Goal: Task Accomplishment & Management: Complete application form

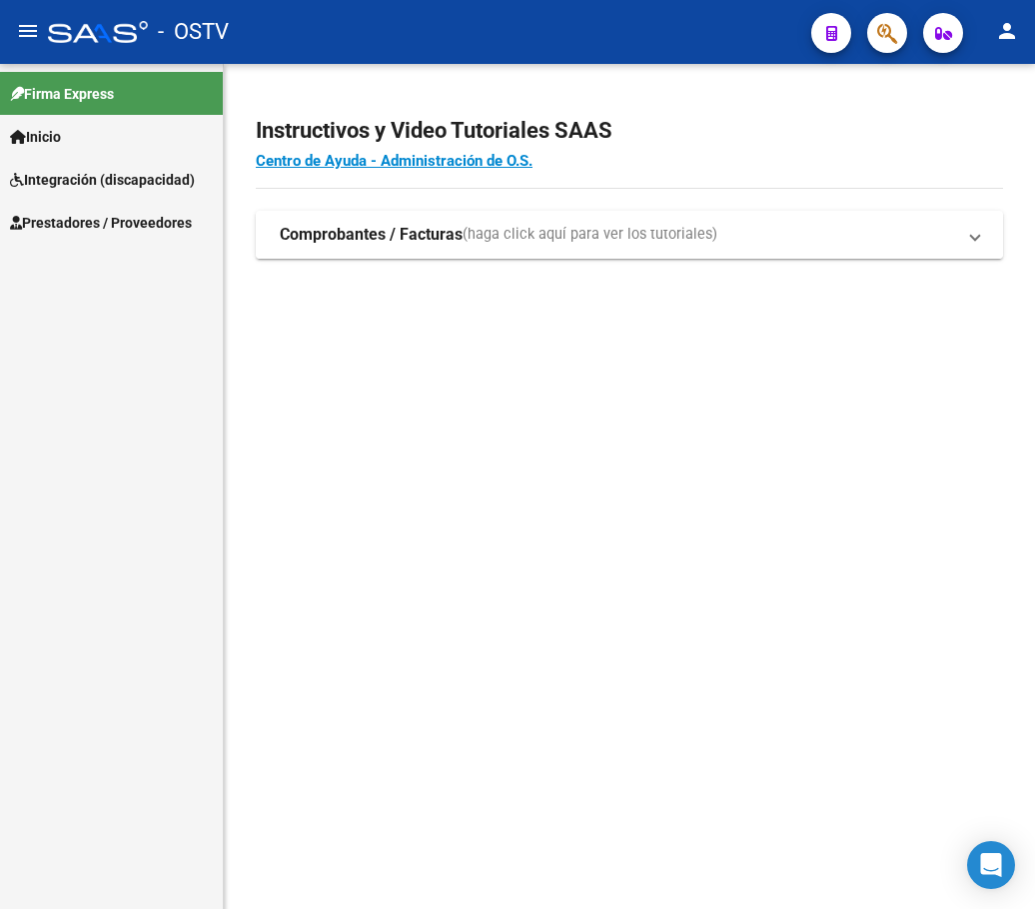
click at [310, 228] on strong "Comprobantes / Facturas" at bounding box center [371, 235] width 183 height 22
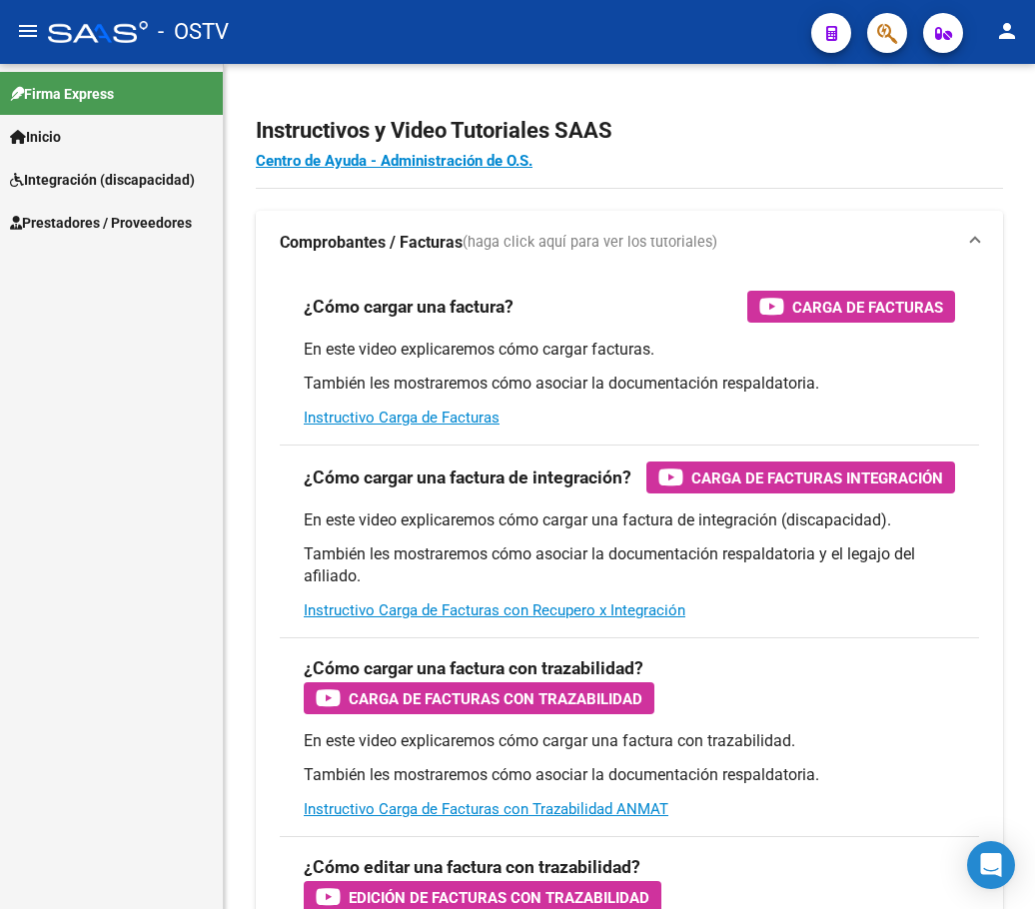
click at [110, 224] on span "Prestadores / Proveedores" at bounding box center [101, 223] width 182 height 22
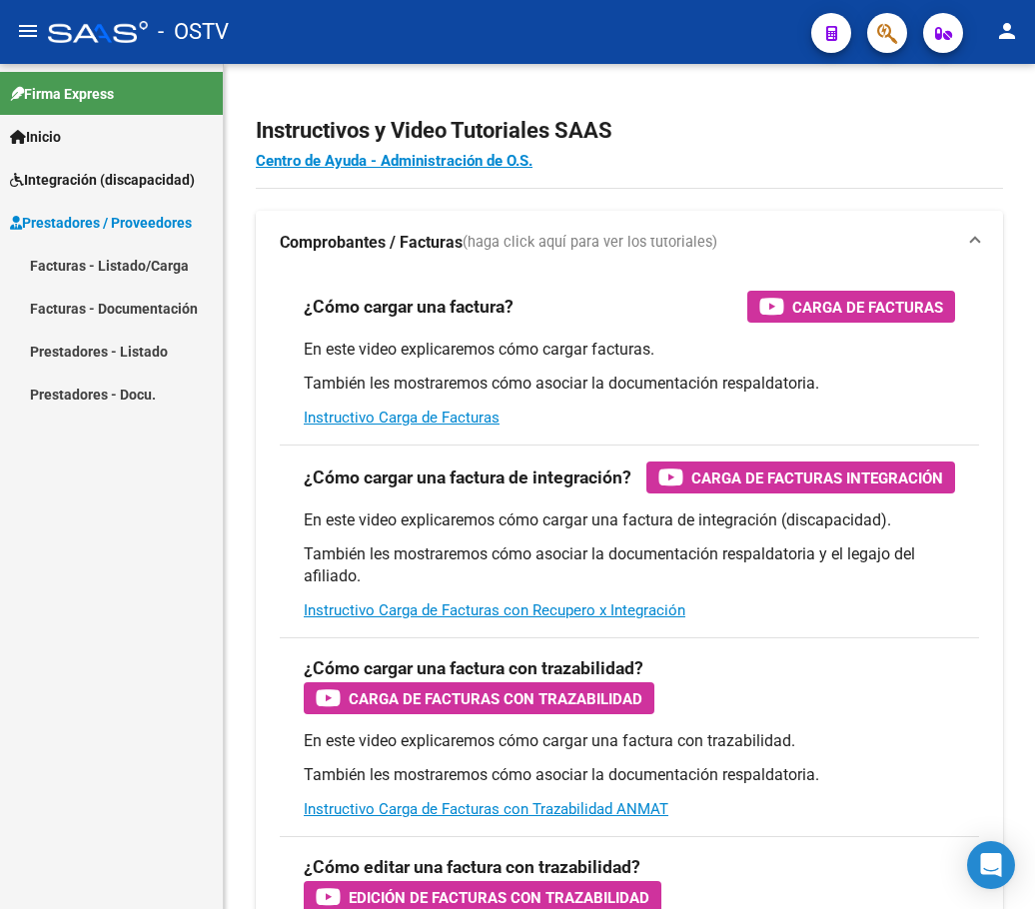
click at [93, 270] on link "Facturas - Listado/Carga" at bounding box center [111, 265] width 223 height 43
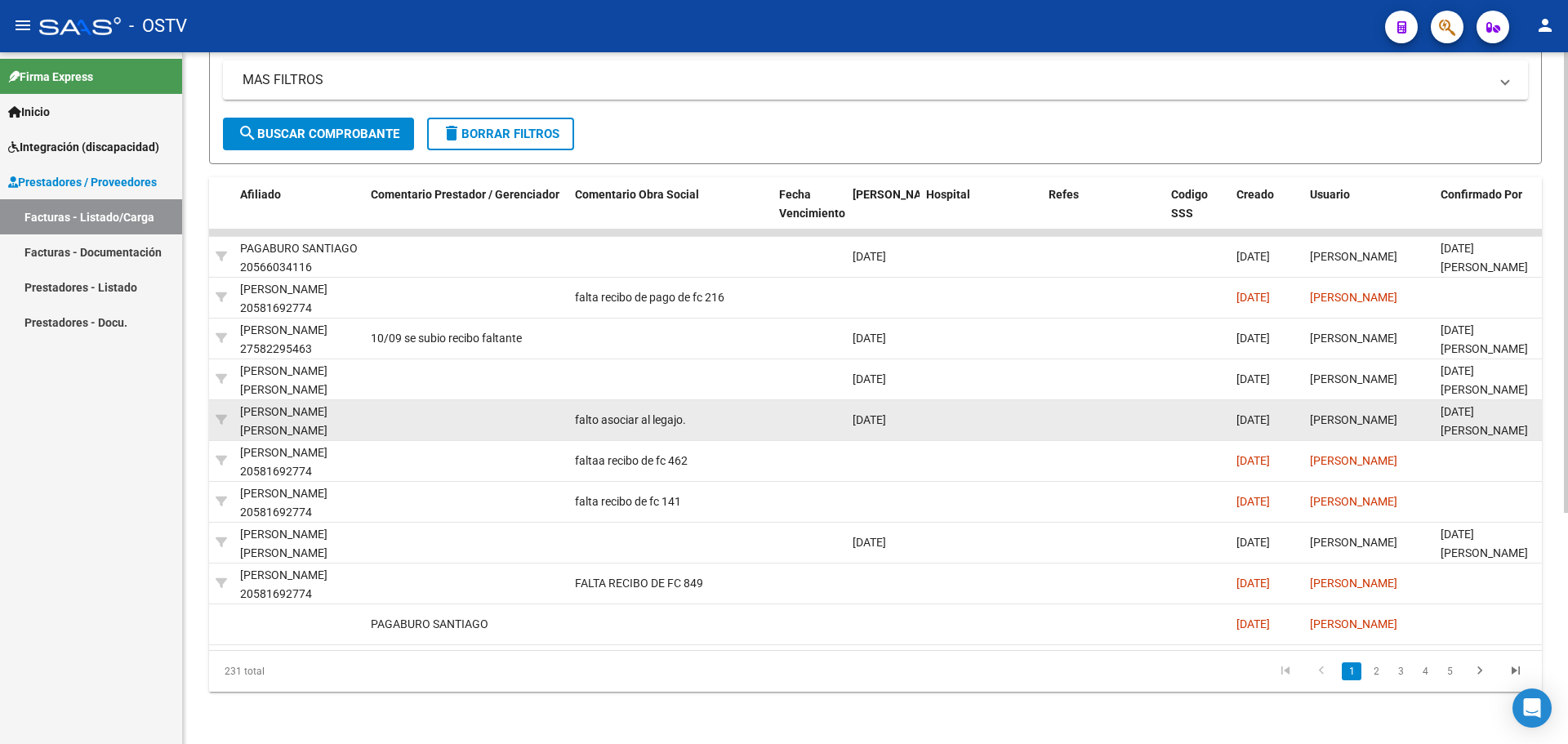
scroll to position [347, 0]
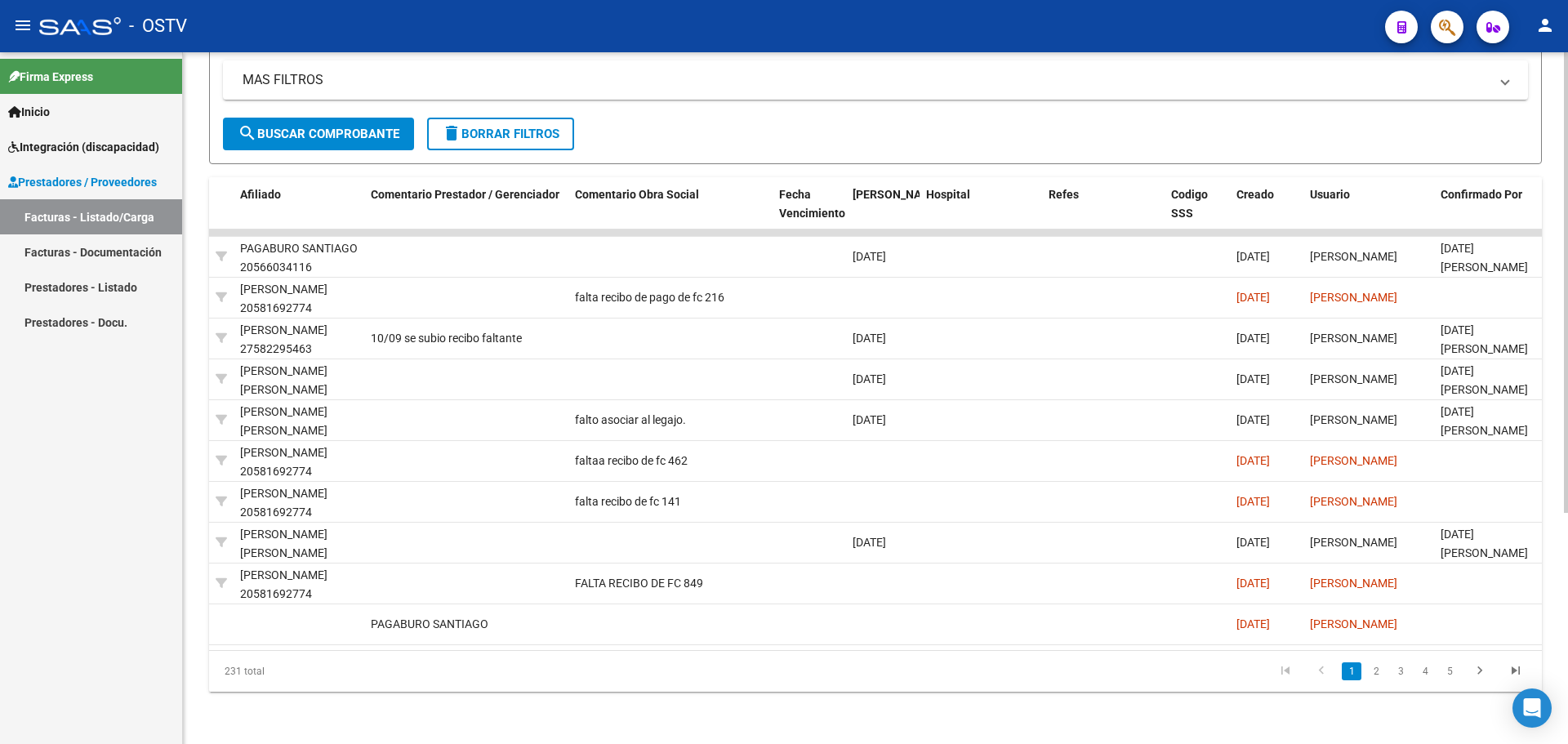
click at [845, 649] on div "ID CAE Facturado x Orden De Area Razón Social CPBT Monto Fecha Cpbt Días desde …" at bounding box center [876, 434] width 1333 height 514
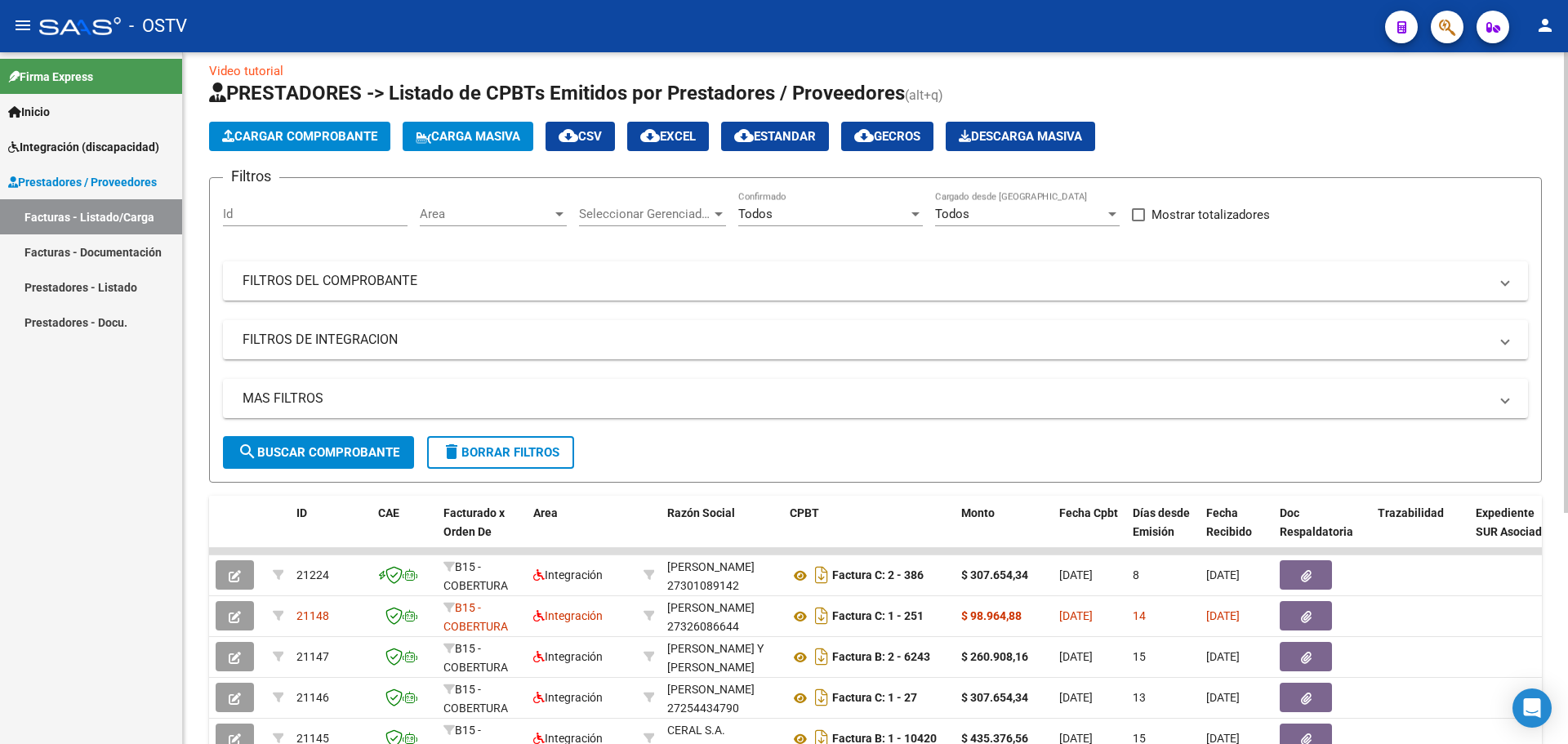
scroll to position [0, 0]
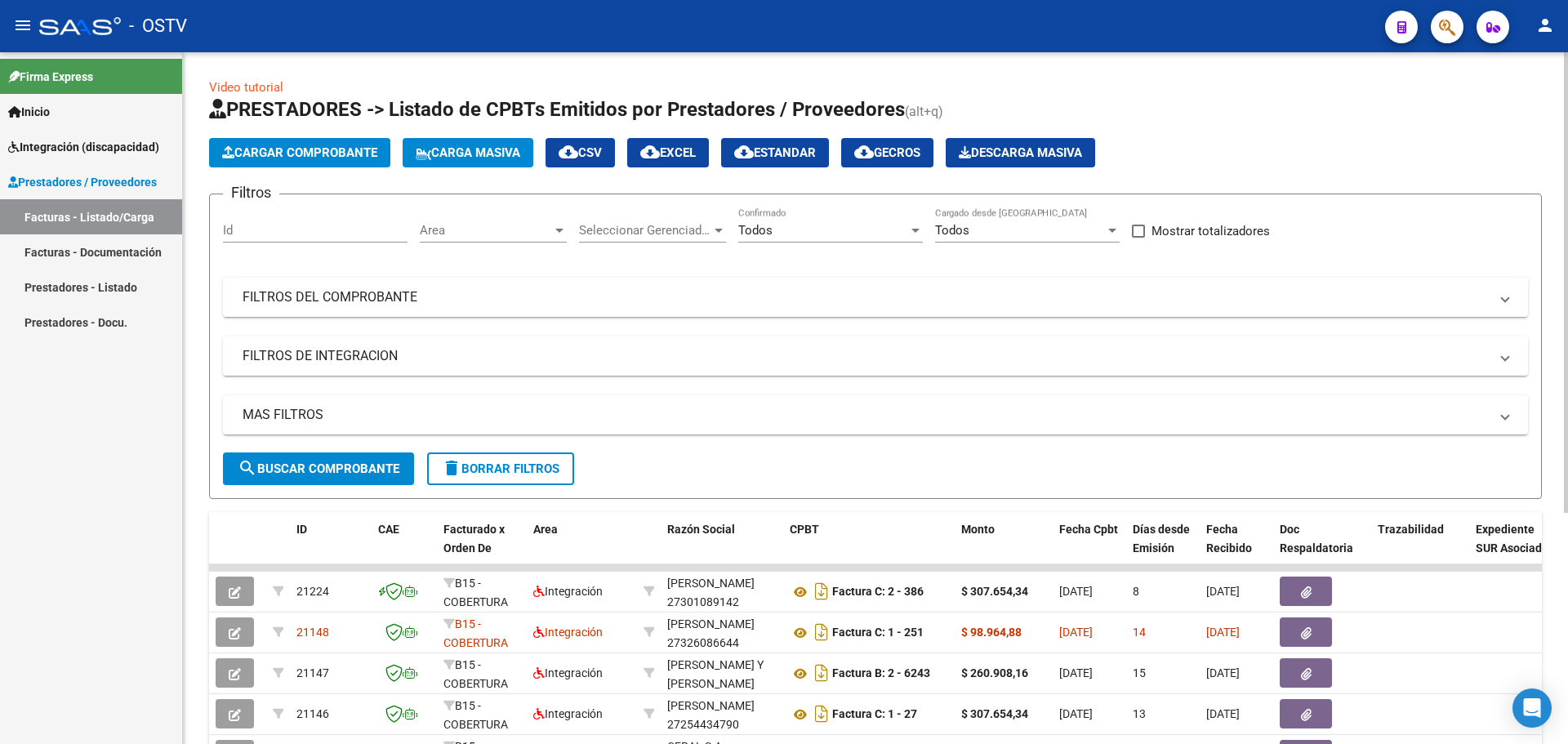
click at [525, 234] on span "Area" at bounding box center [486, 231] width 132 height 15
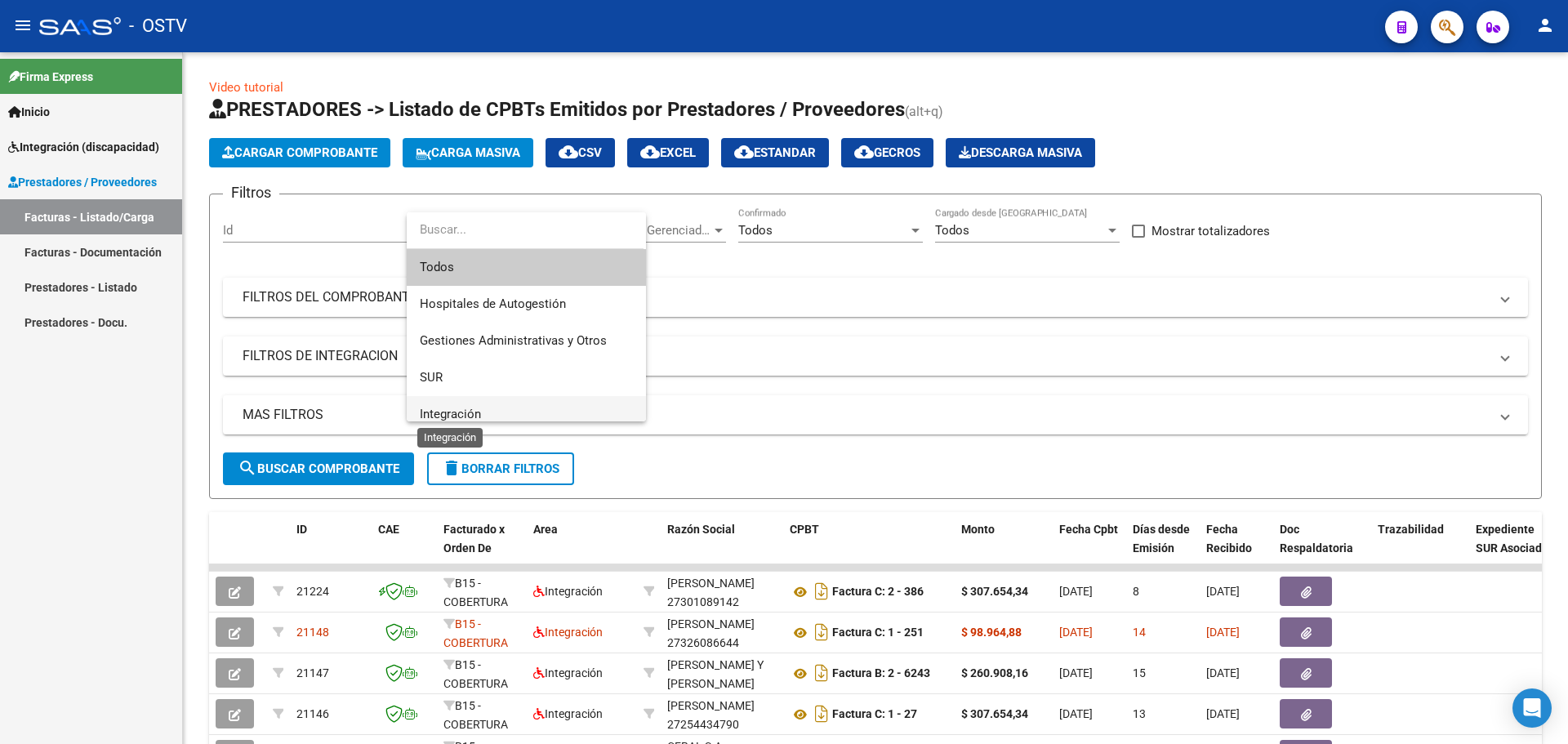
click at [462, 415] on span "Integración" at bounding box center [450, 414] width 61 height 15
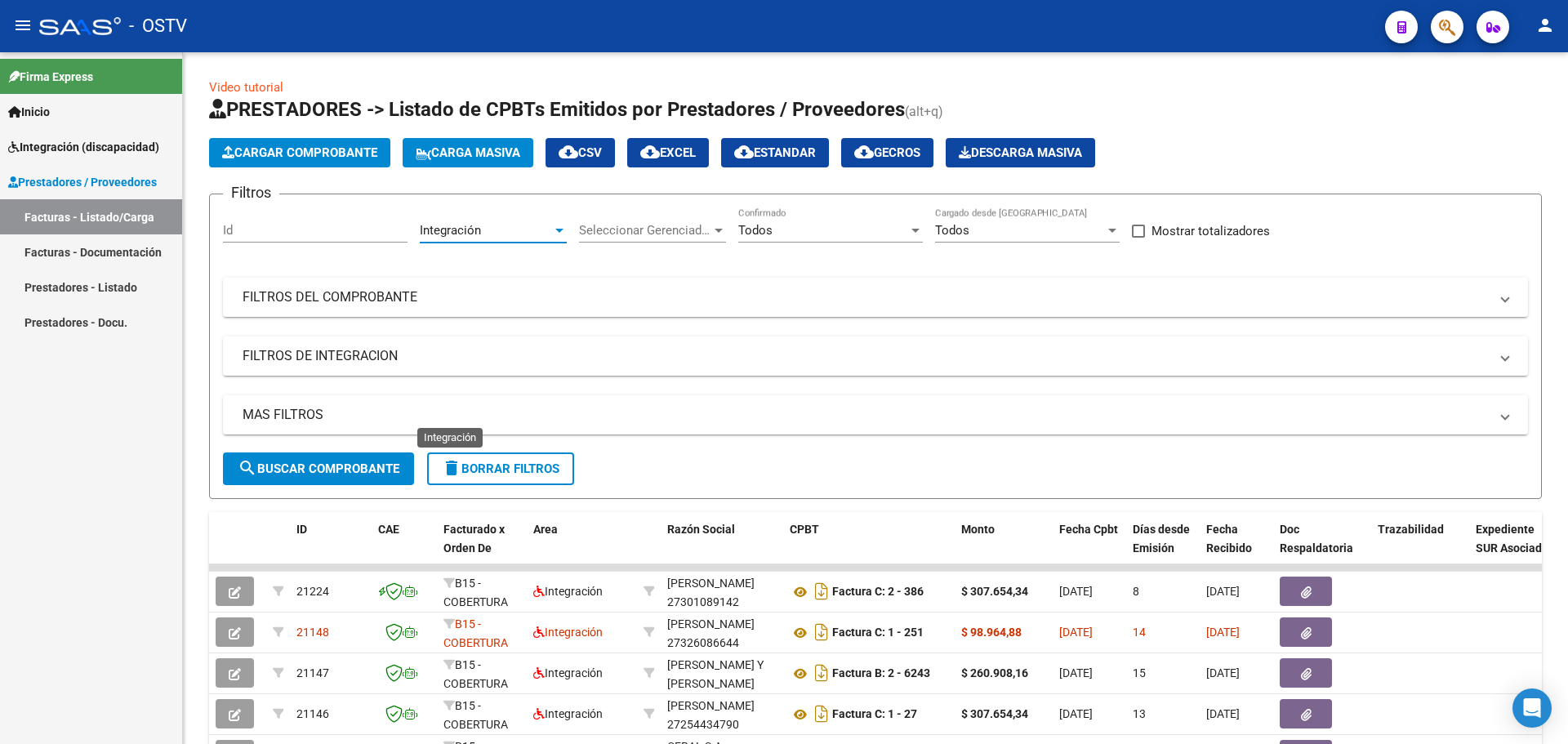
scroll to position [11, 0]
click at [845, 239] on div "Todos Confirmado" at bounding box center [831, 225] width 185 height 35
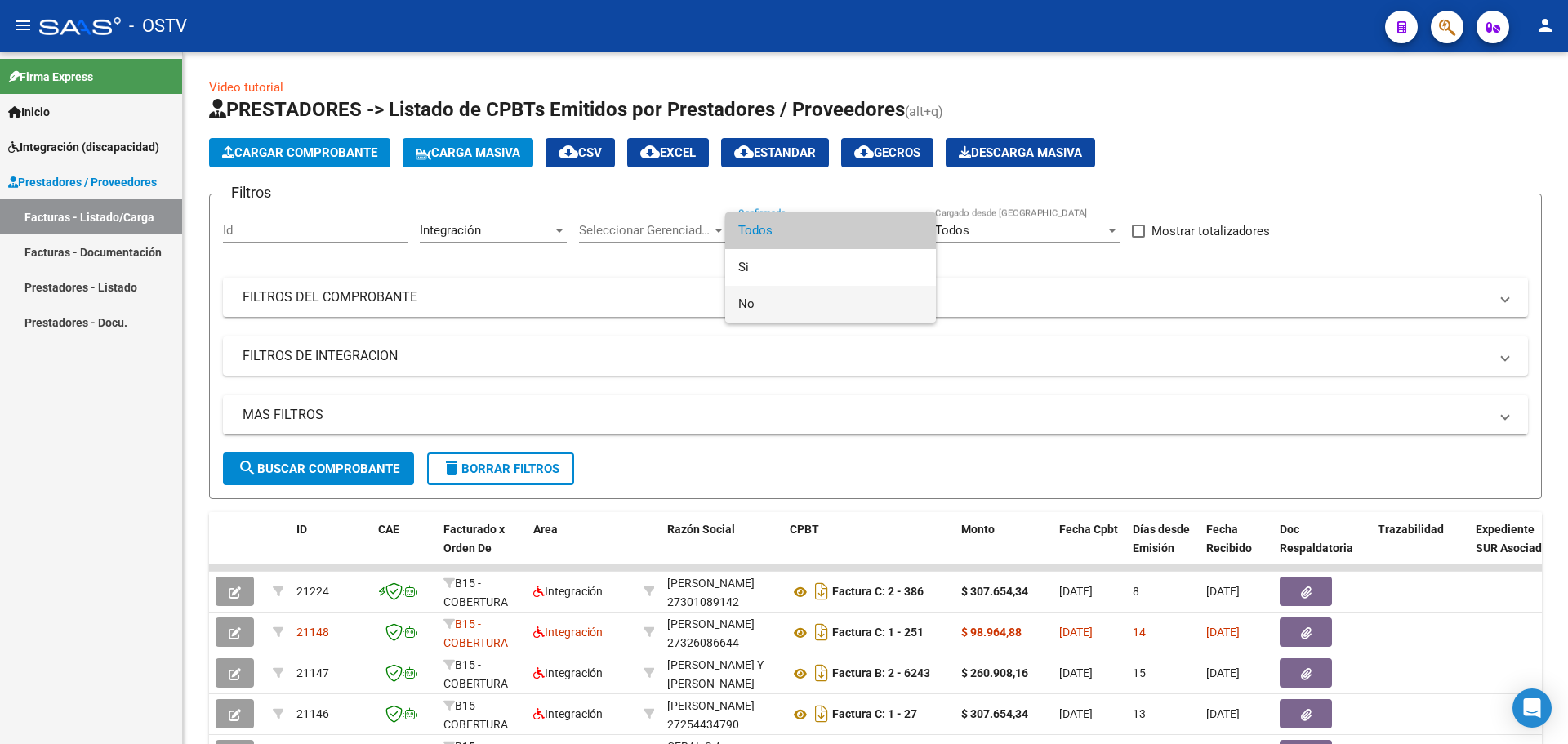
click at [794, 310] on span "No" at bounding box center [831, 304] width 185 height 37
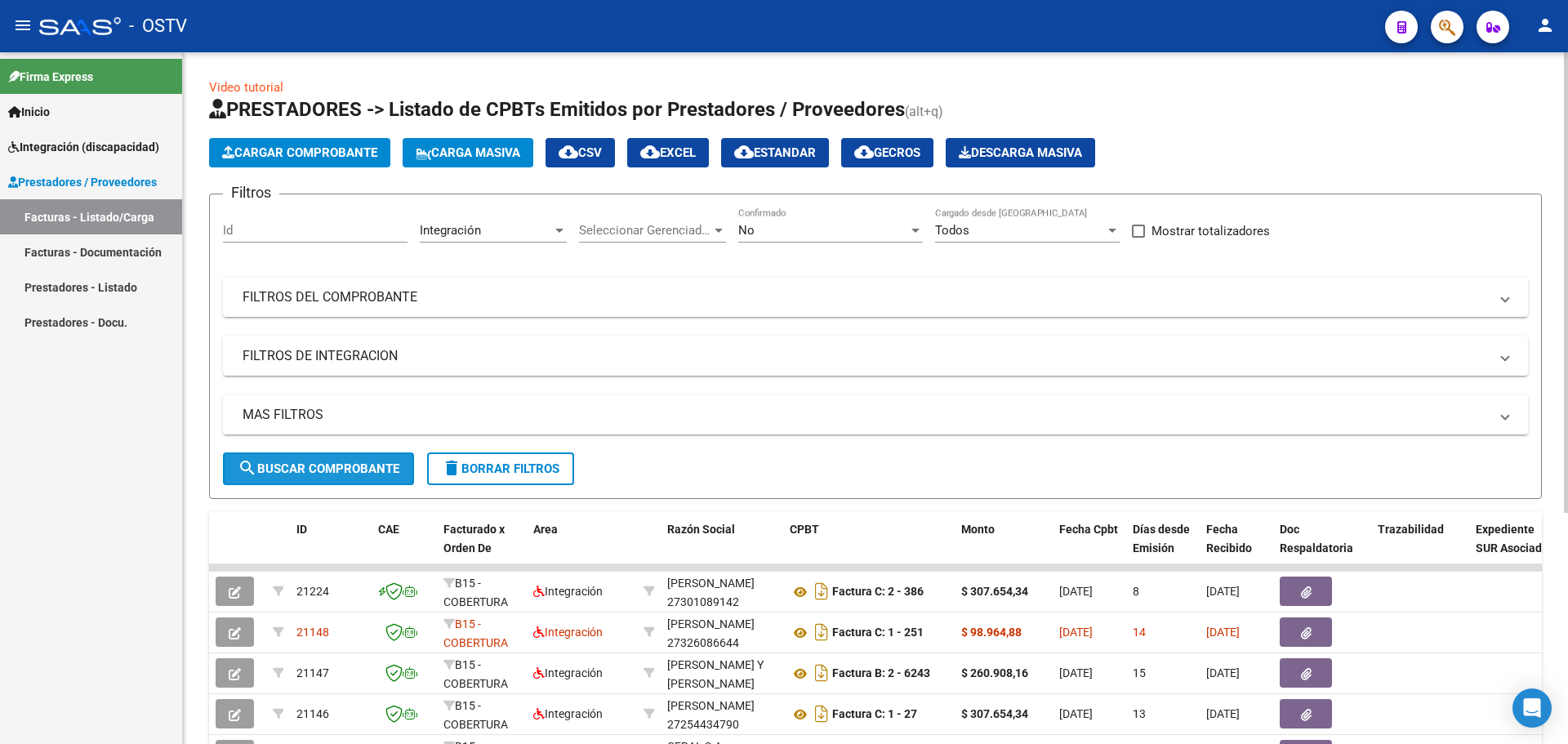
click at [315, 468] on span "search Buscar Comprobante" at bounding box center [319, 468] width 162 height 15
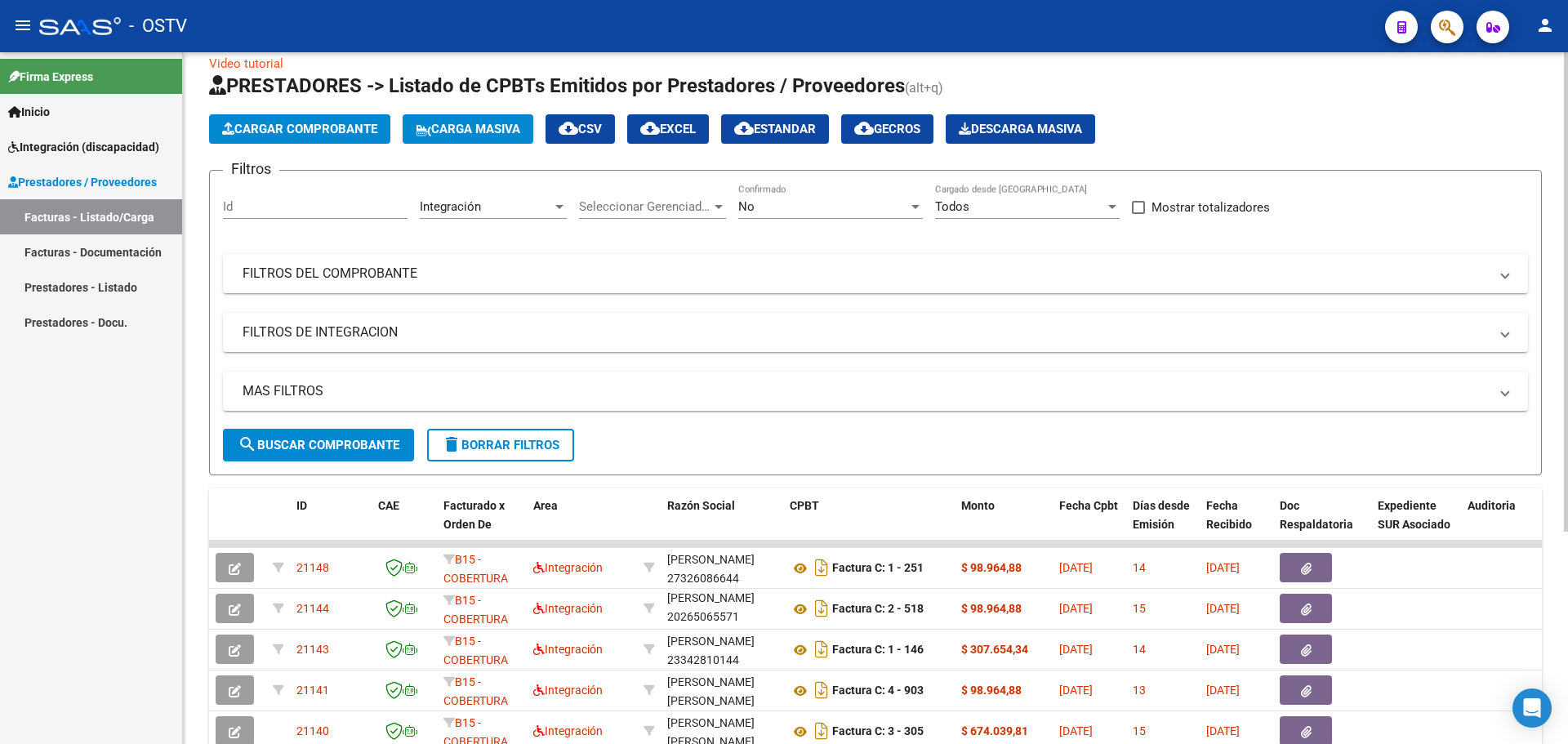
scroll to position [0, 0]
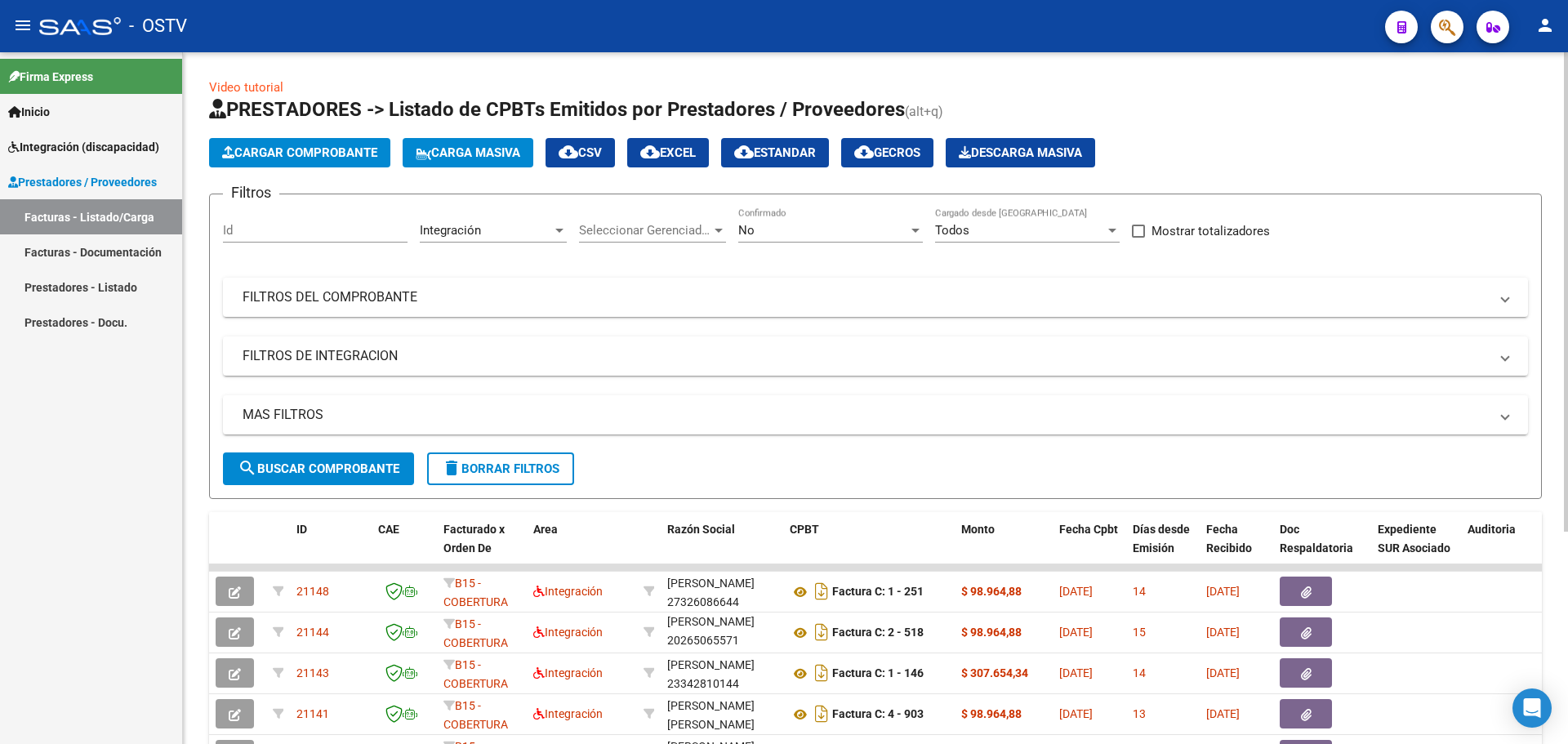
click at [696, 151] on span "cloud_download EXCEL" at bounding box center [668, 153] width 56 height 15
click at [349, 230] on input "Id" at bounding box center [316, 231] width 185 height 15
paste input "21140"
type input "21140"
click at [309, 476] on button "search Buscar Comprobante" at bounding box center [319, 468] width 191 height 33
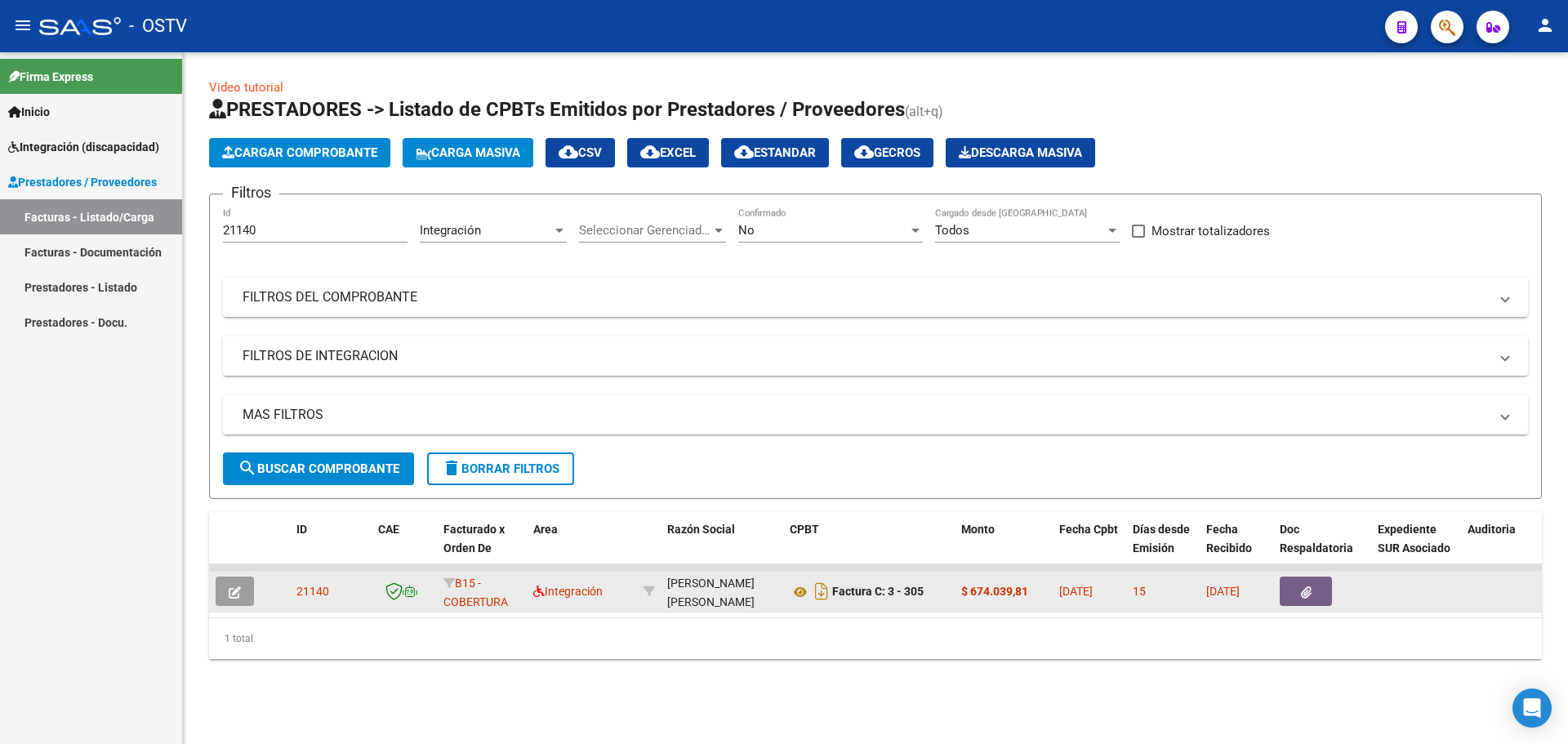
click at [243, 594] on button "button" at bounding box center [235, 591] width 38 height 29
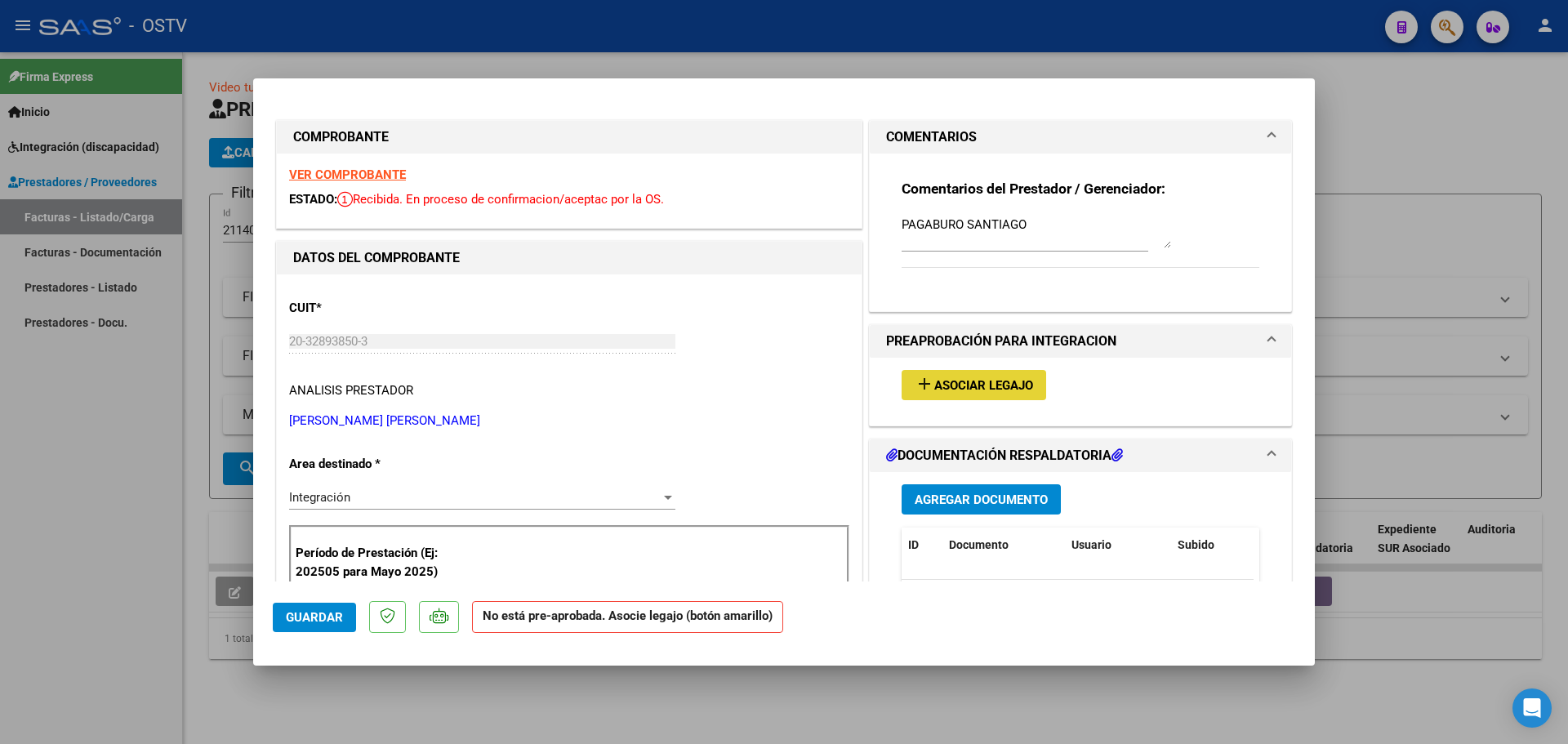
click at [845, 385] on span "Asociar Legajo" at bounding box center [983, 386] width 99 height 15
click at [370, 173] on strong "VER COMPROBANTE" at bounding box center [347, 175] width 117 height 15
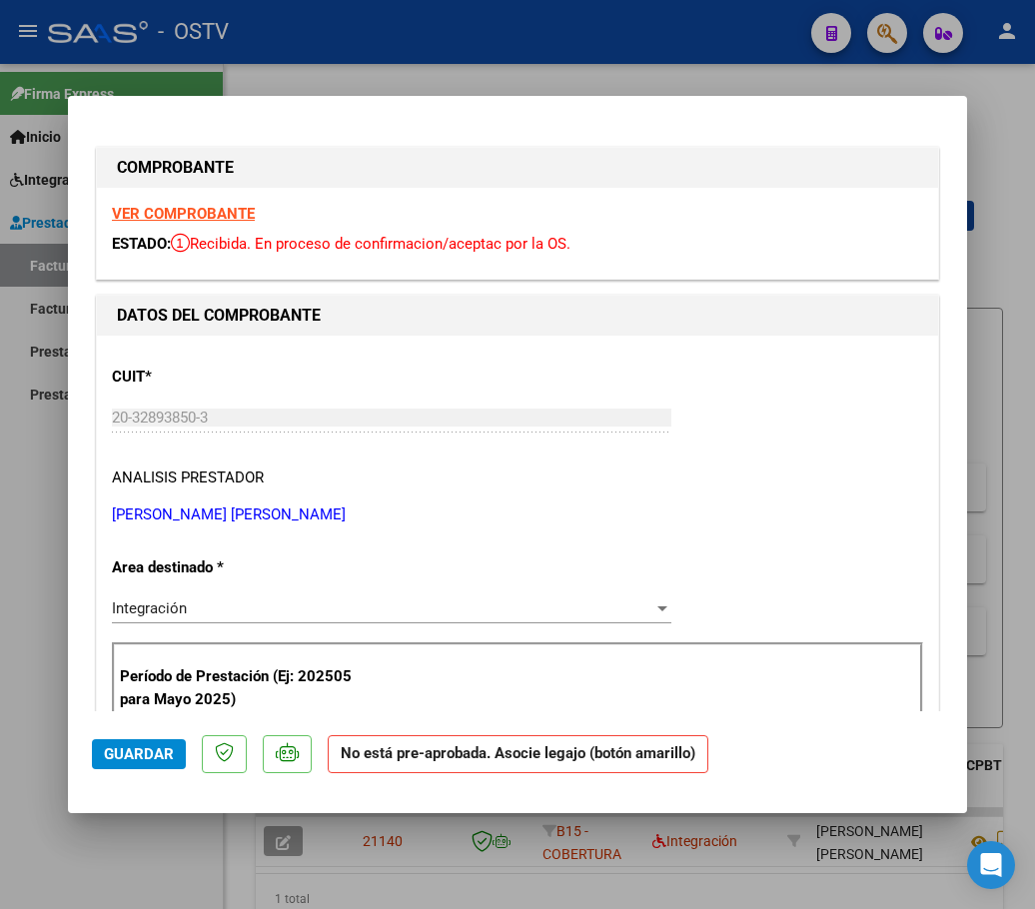
type input "$ 0,00"
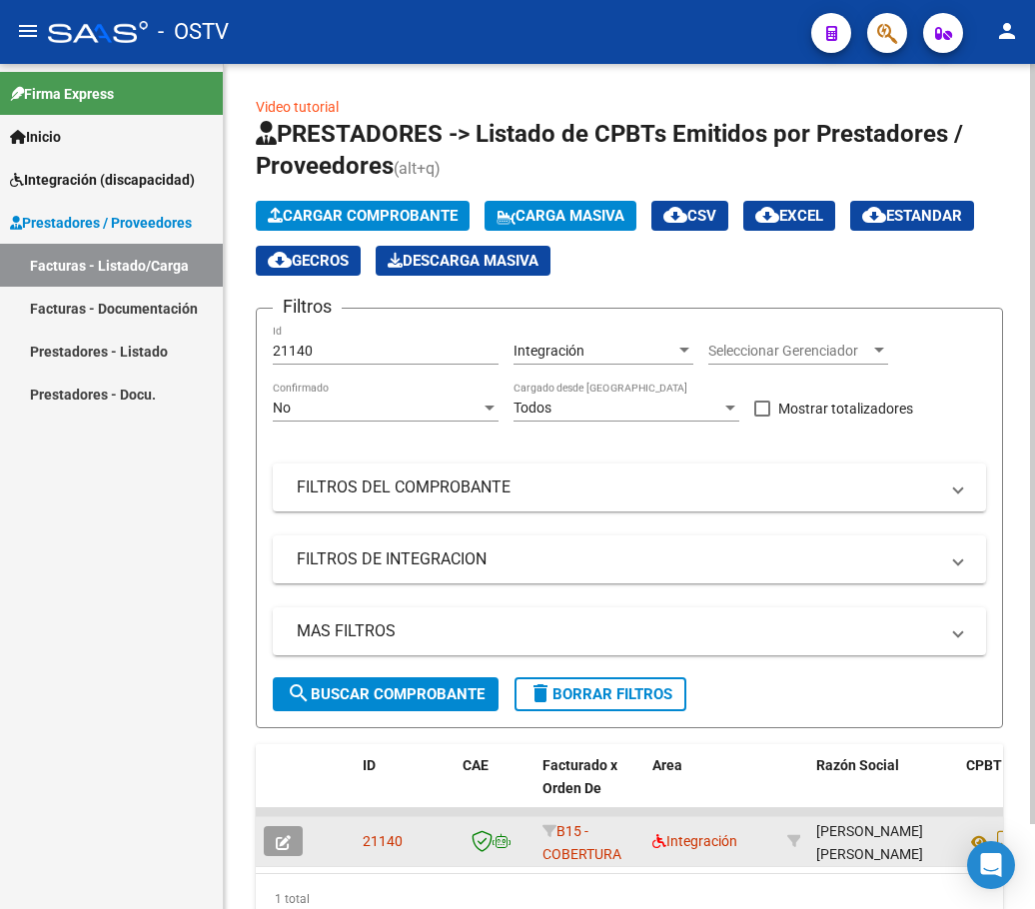
click at [289, 846] on icon "button" at bounding box center [283, 842] width 15 height 15
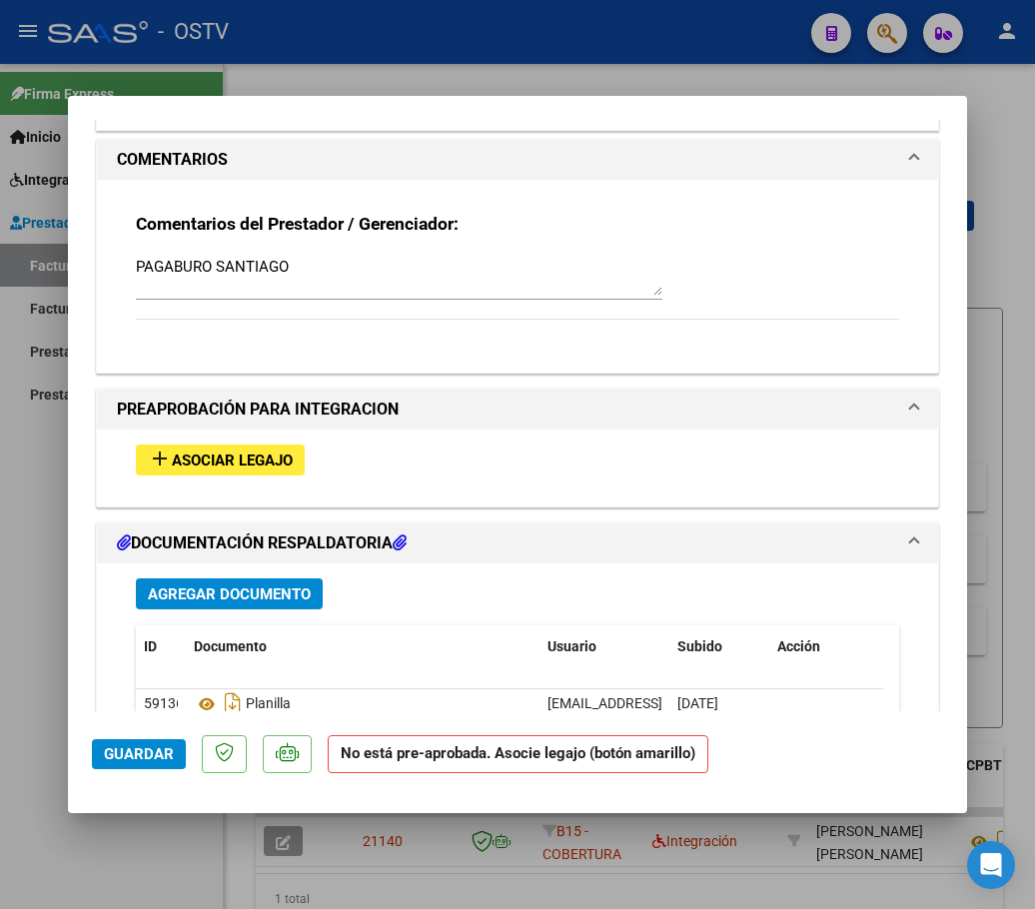
scroll to position [1598, 0]
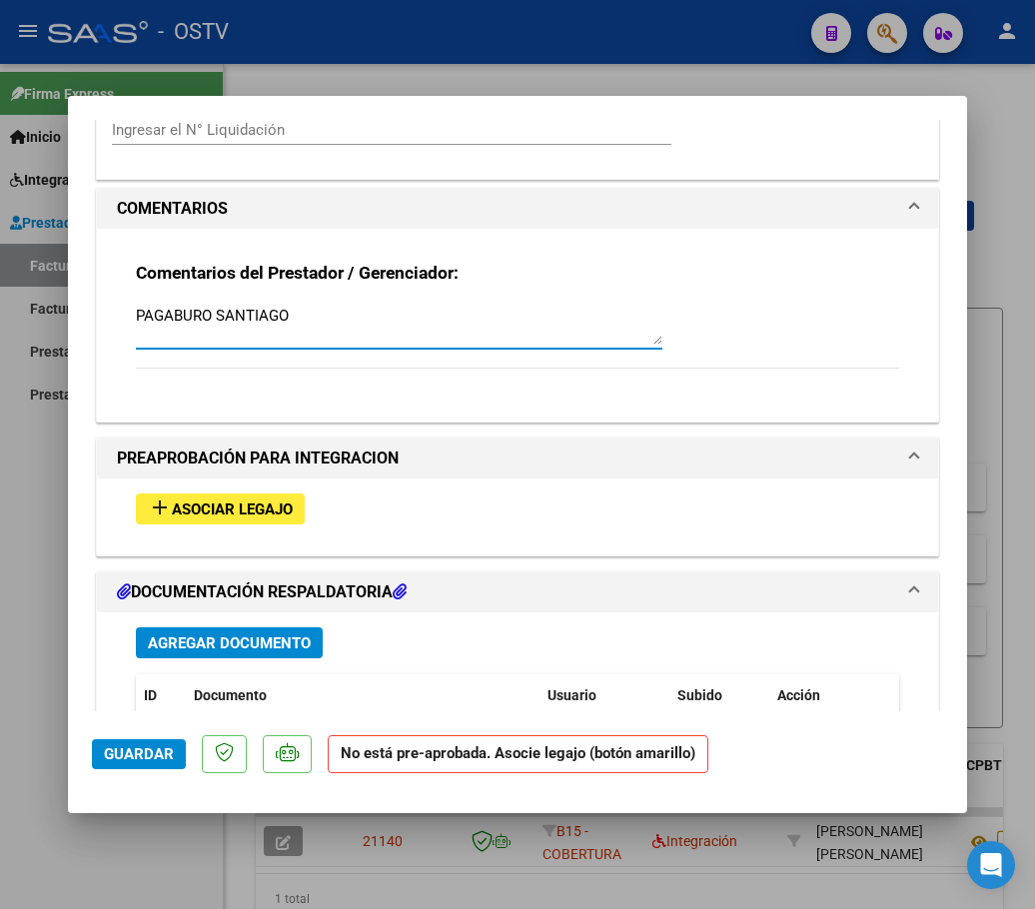
click at [345, 310] on textarea "PAGABURO SANTIAGO" at bounding box center [399, 325] width 526 height 40
drag, startPoint x: 345, startPoint y: 310, endPoint x: 109, endPoint y: 345, distance: 238.3
click at [109, 345] on div "Comentarios del Prestador / Gerenciador: PAGABURO SANTIAGO" at bounding box center [517, 325] width 841 height 193
type textarea "v"
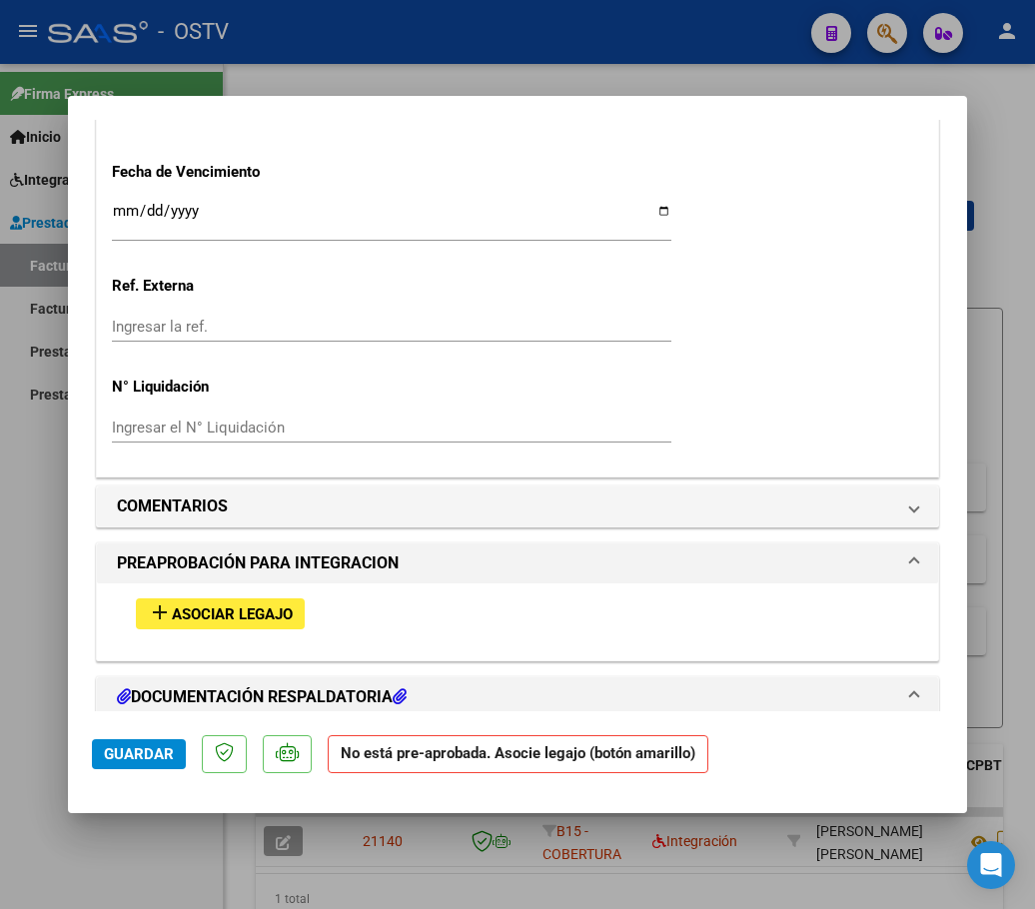
scroll to position [1299, 0]
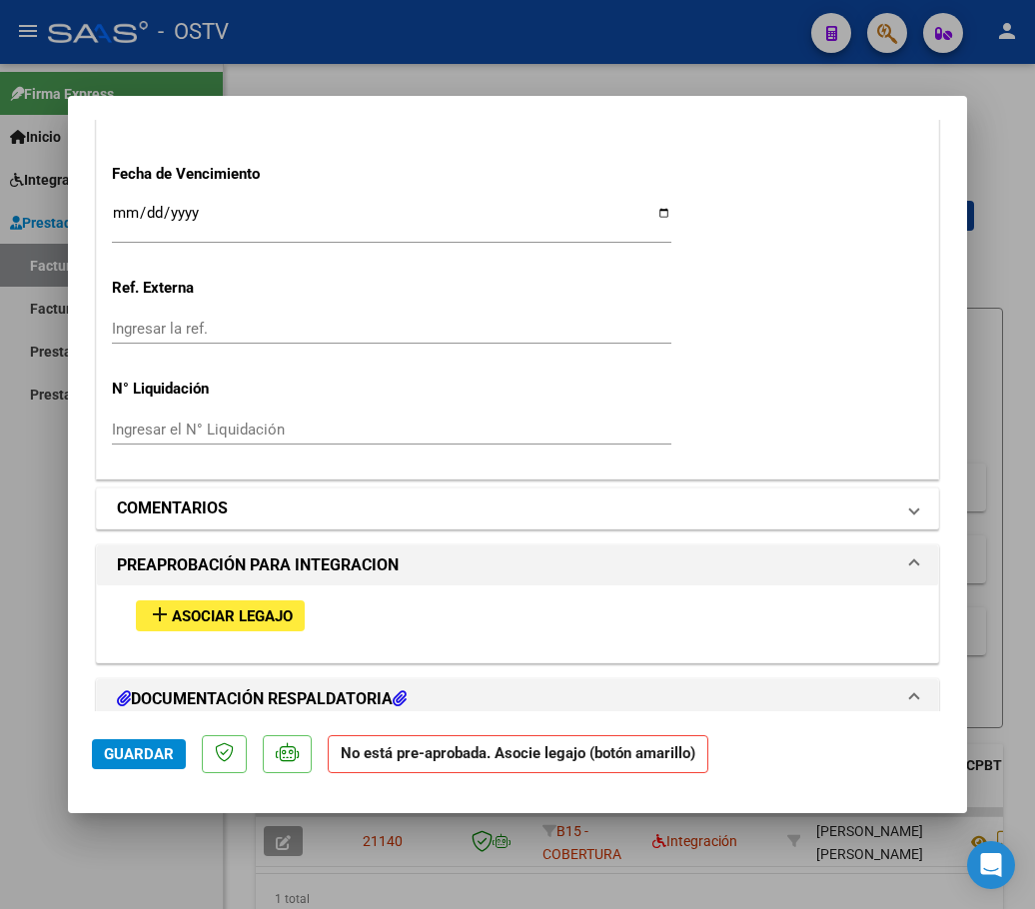
click at [216, 511] on h1 "COMENTARIOS" at bounding box center [172, 509] width 111 height 24
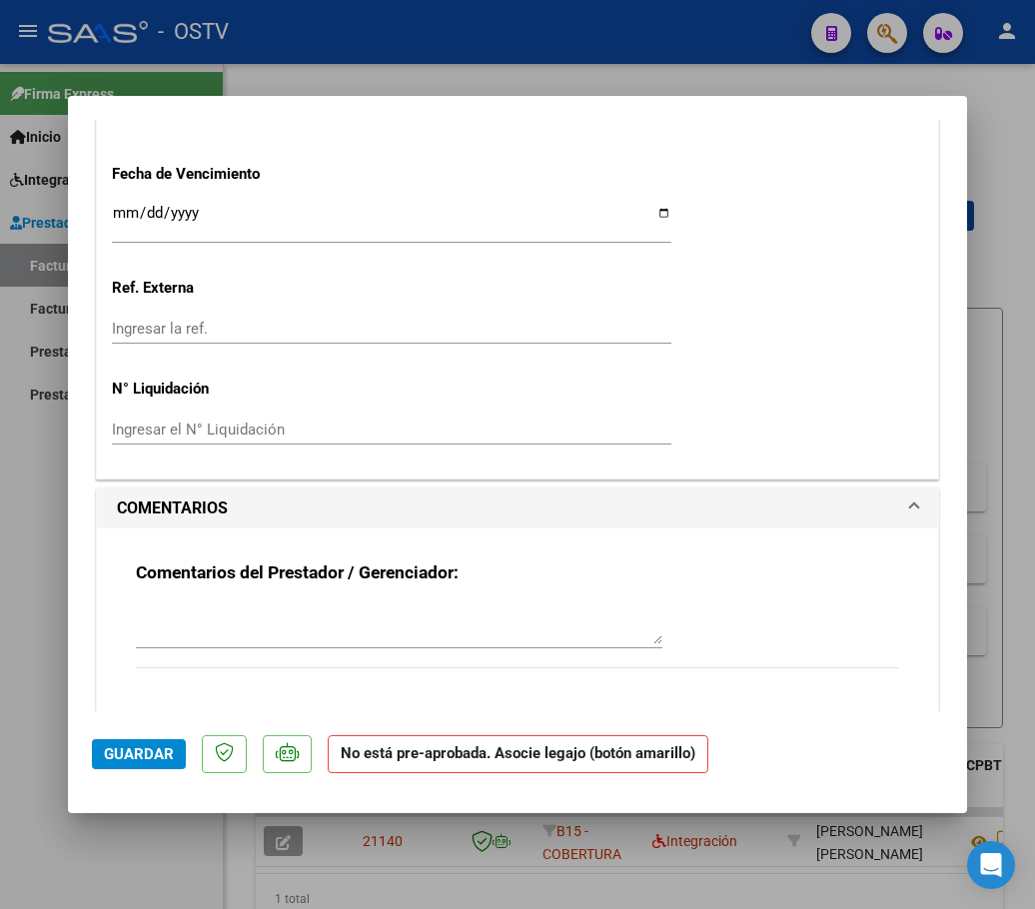
click at [168, 629] on textarea at bounding box center [399, 624] width 526 height 40
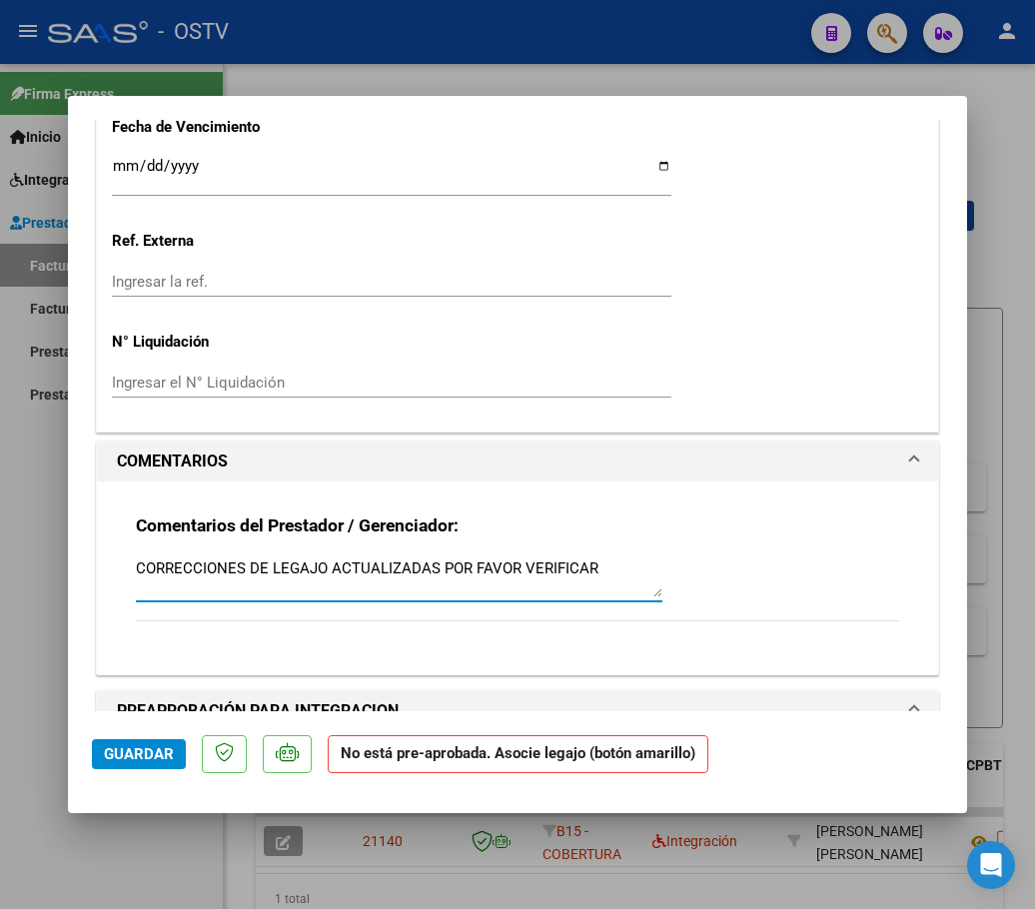
scroll to position [1524, 0]
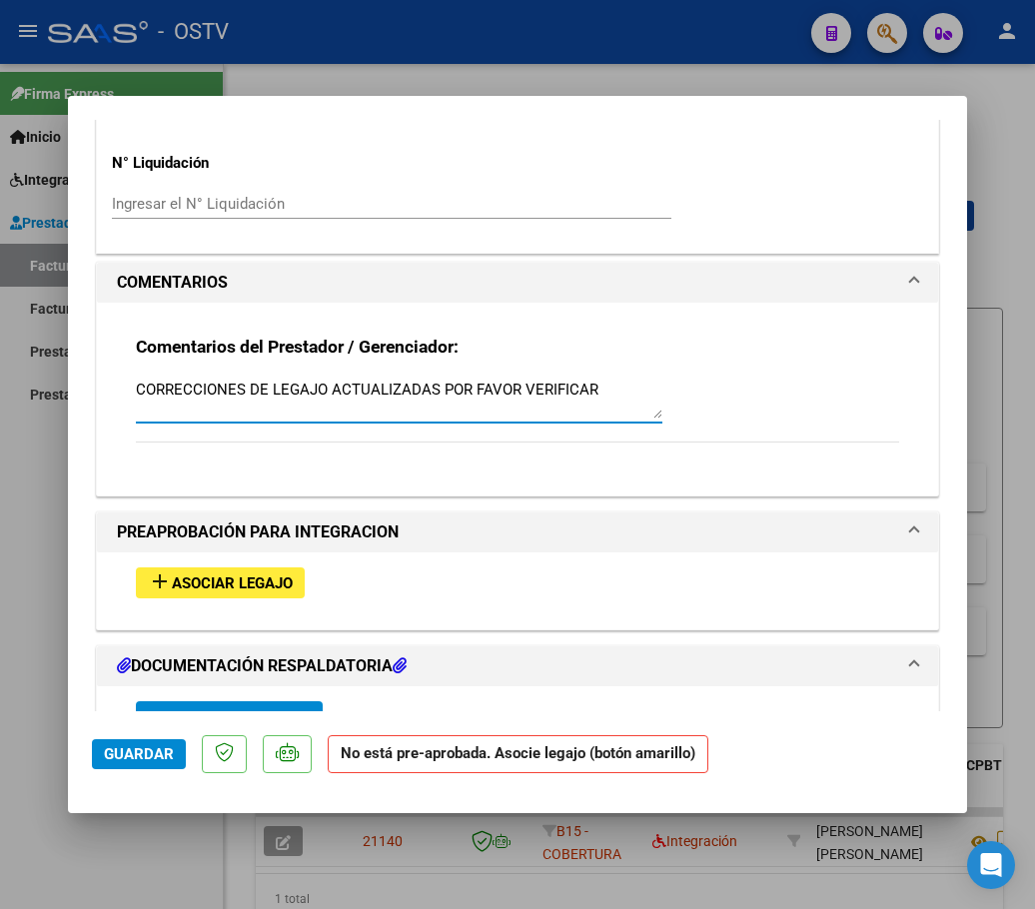
click at [611, 380] on textarea "CORRECCIONES DE LEGAJO ACTUALIZADAS POR FAVOR VERIFICAR" at bounding box center [399, 399] width 526 height 40
type textarea "CORRECCIONES DE LEGAJO ACTUALIZADAS POR FAVOR VERIFICAR - PAGABURO SANTIAGO"
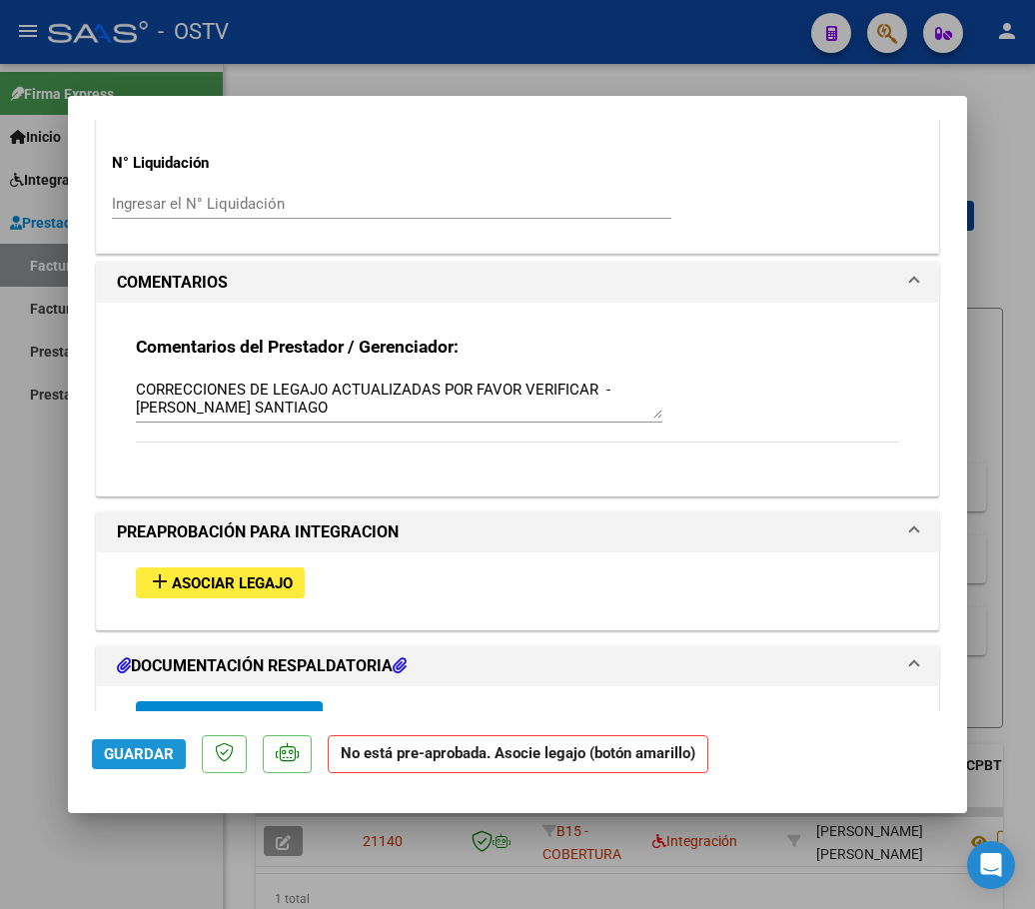
click at [124, 760] on span "Guardar" at bounding box center [139, 754] width 70 height 18
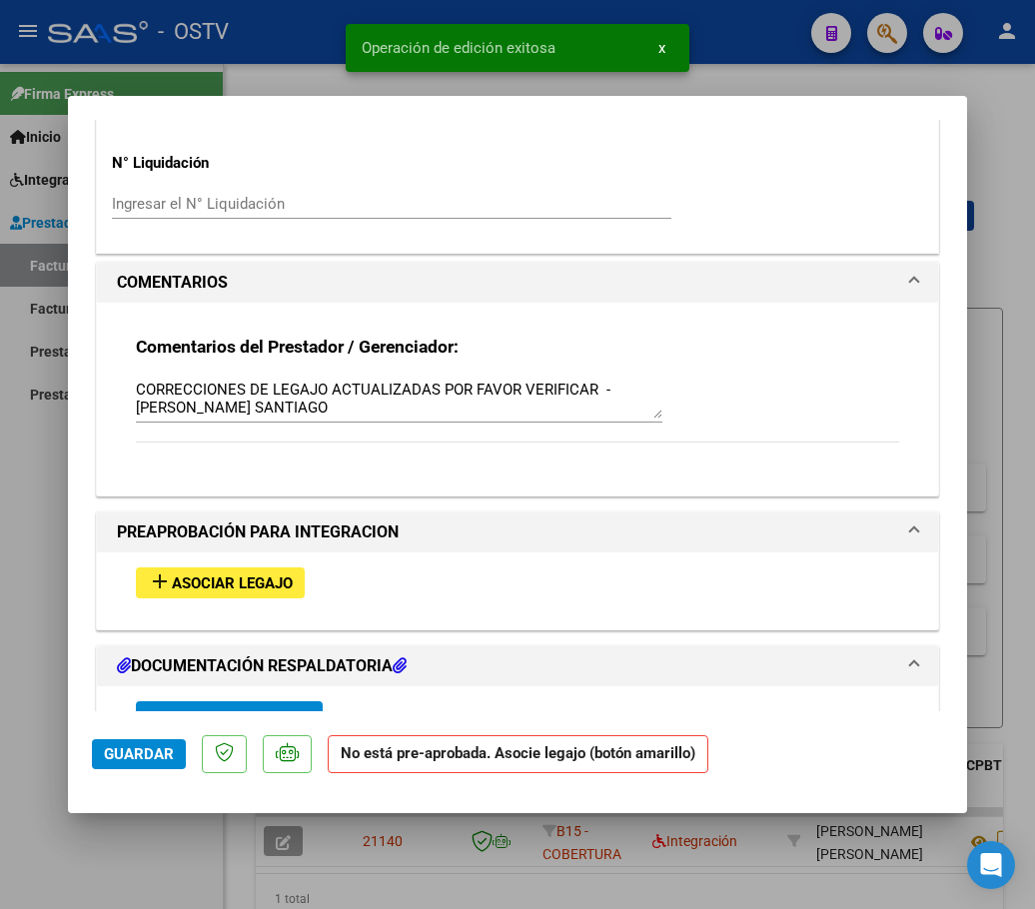
type input "$ 0,00"
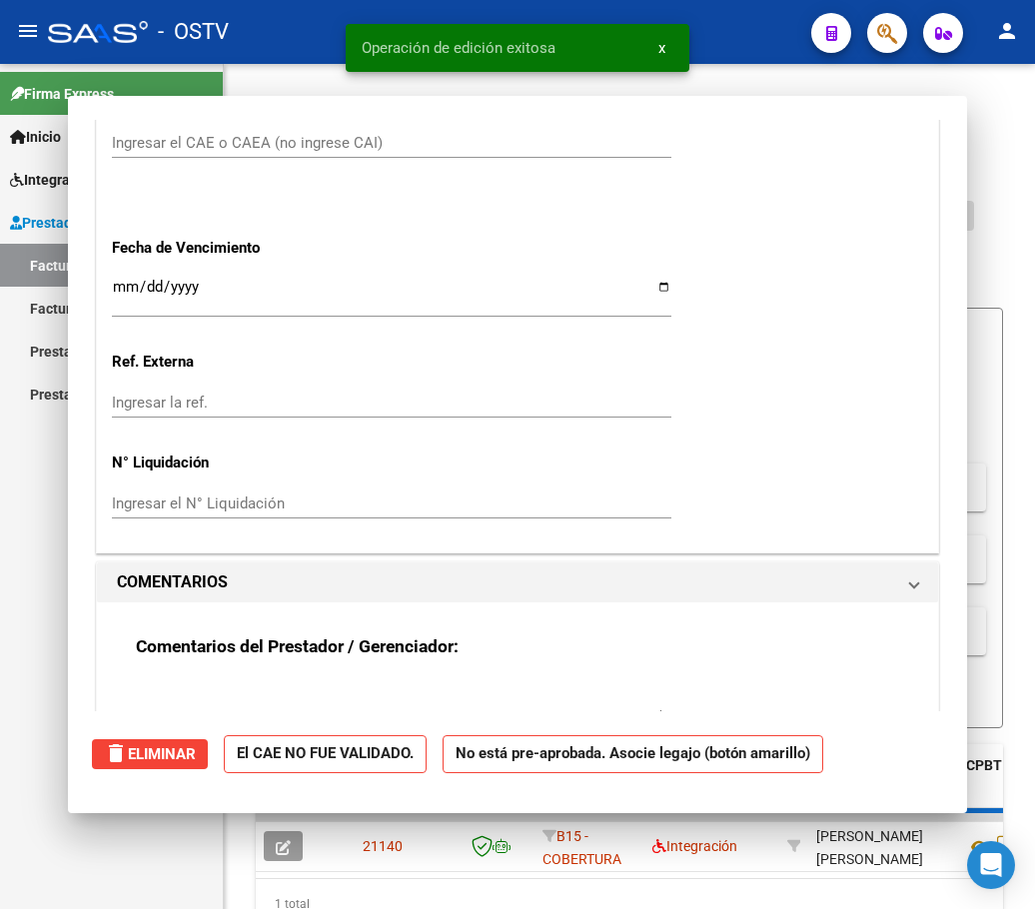
scroll to position [0, 0]
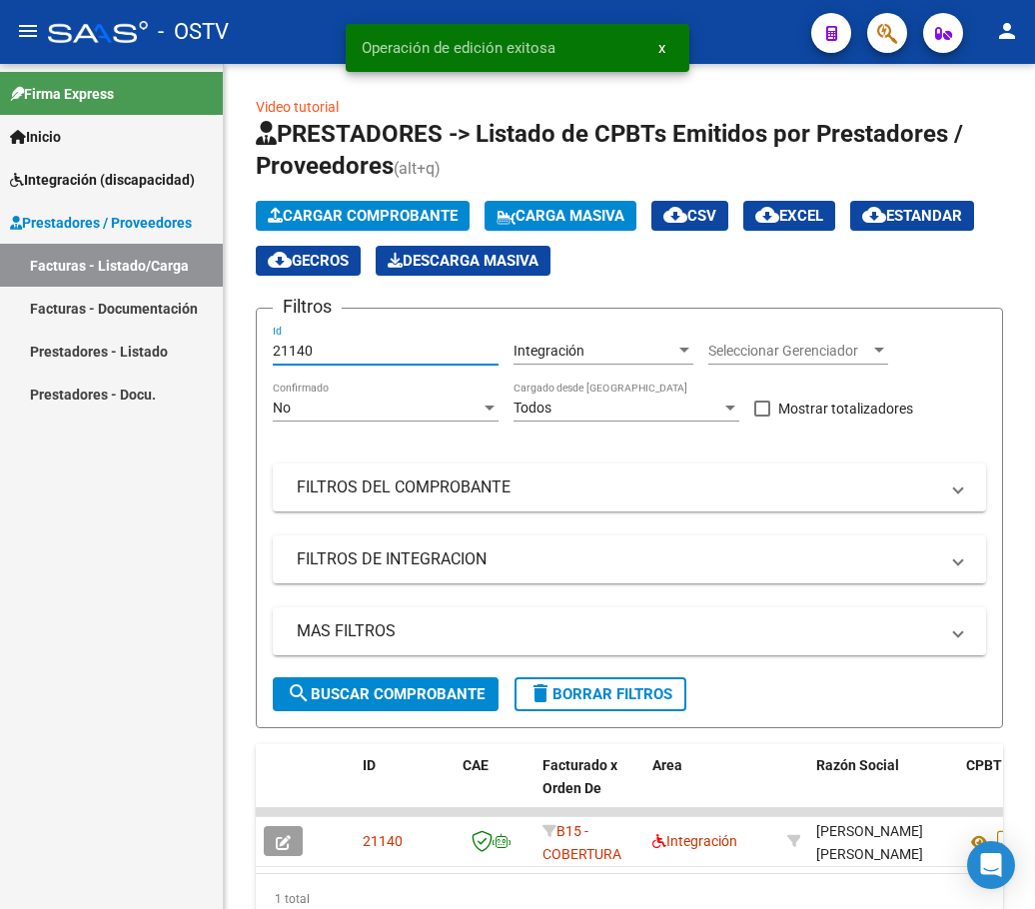
drag, startPoint x: 328, startPoint y: 347, endPoint x: 177, endPoint y: 383, distance: 155.1
click at [177, 383] on mat-sidenav-container "Firma Express Inicio Instructivos Contacto OS Integración (discapacidad) Certif…" at bounding box center [517, 486] width 1035 height 845
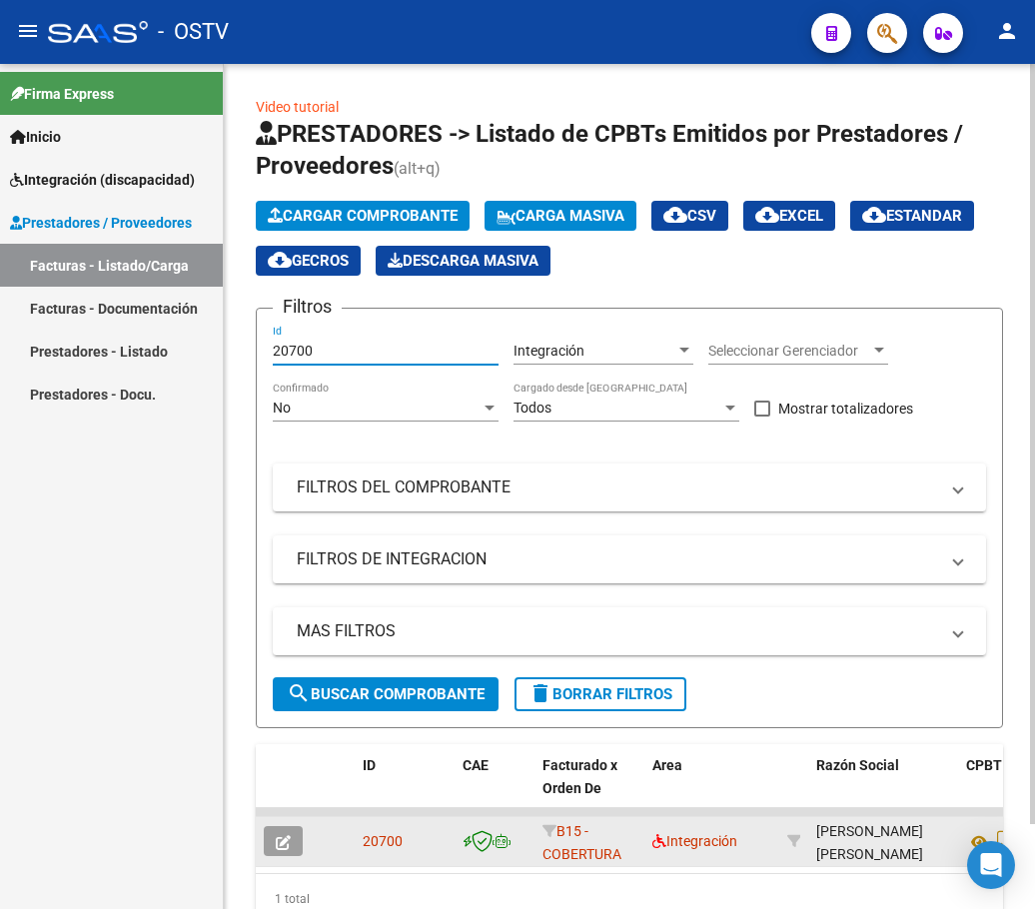
type input "20700"
click at [284, 859] on datatable-body-cell at bounding box center [291, 841] width 70 height 49
click at [279, 835] on icon "button" at bounding box center [283, 842] width 15 height 15
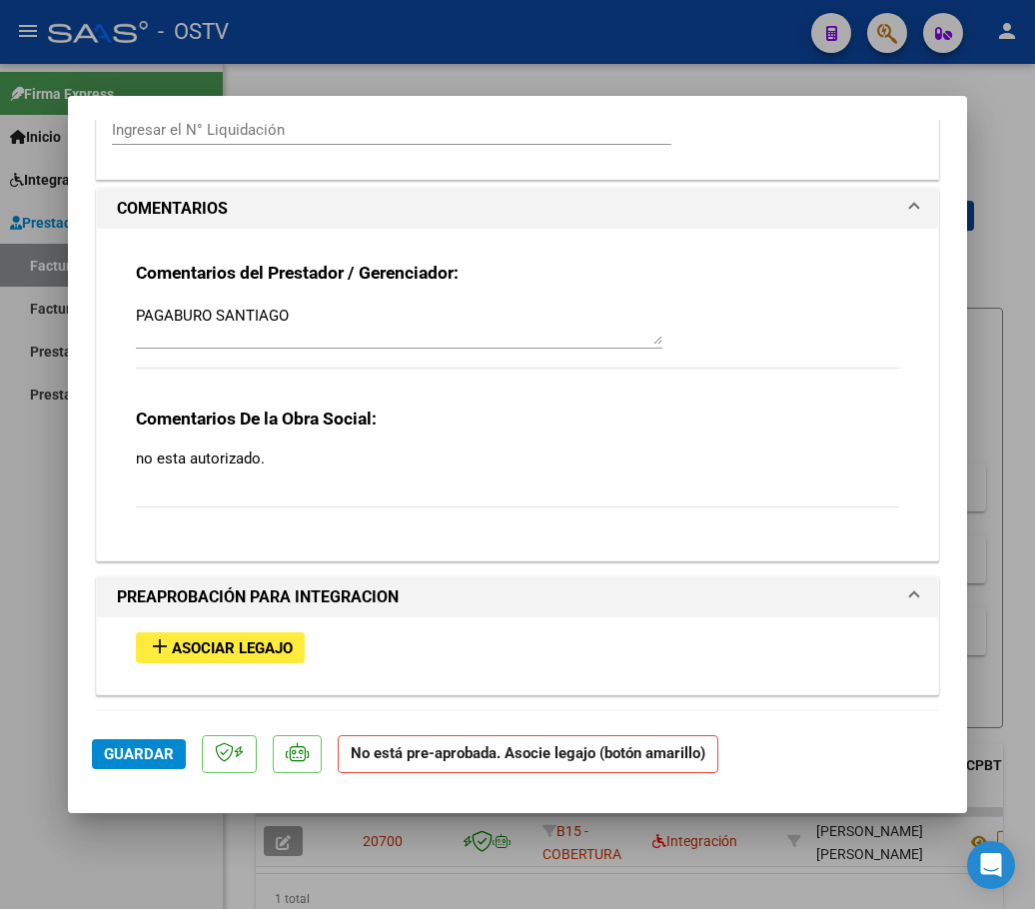
scroll to position [1399, 0]
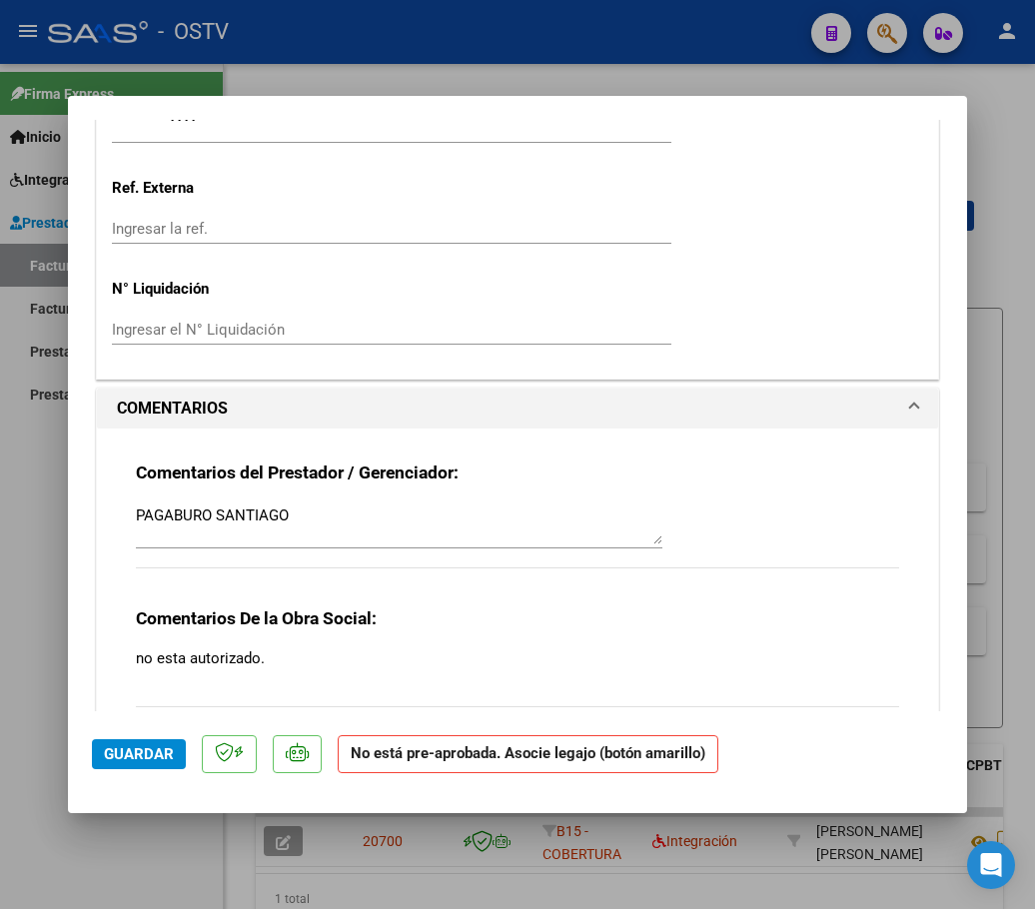
click at [316, 521] on textarea "PAGABURO SANTIAGO" at bounding box center [399, 524] width 526 height 40
type textarea "PAGABURO SANTIAGO - VERIFICAR ACTUALIZACION DE LEGAJO"
drag, startPoint x: 135, startPoint y: 514, endPoint x: 328, endPoint y: 516, distance: 192.8
click at [328, 516] on div "Comentarios del Prestador / Gerenciador: PAGABURO SANTIAGO - VERIFICAR ACTUALIZ…" at bounding box center [517, 587] width 793 height 316
click at [328, 516] on textarea "PAGABURO SANTIAGO - VERIFICAR ACTUALIZACION DE LEGAJO" at bounding box center [399, 524] width 526 height 40
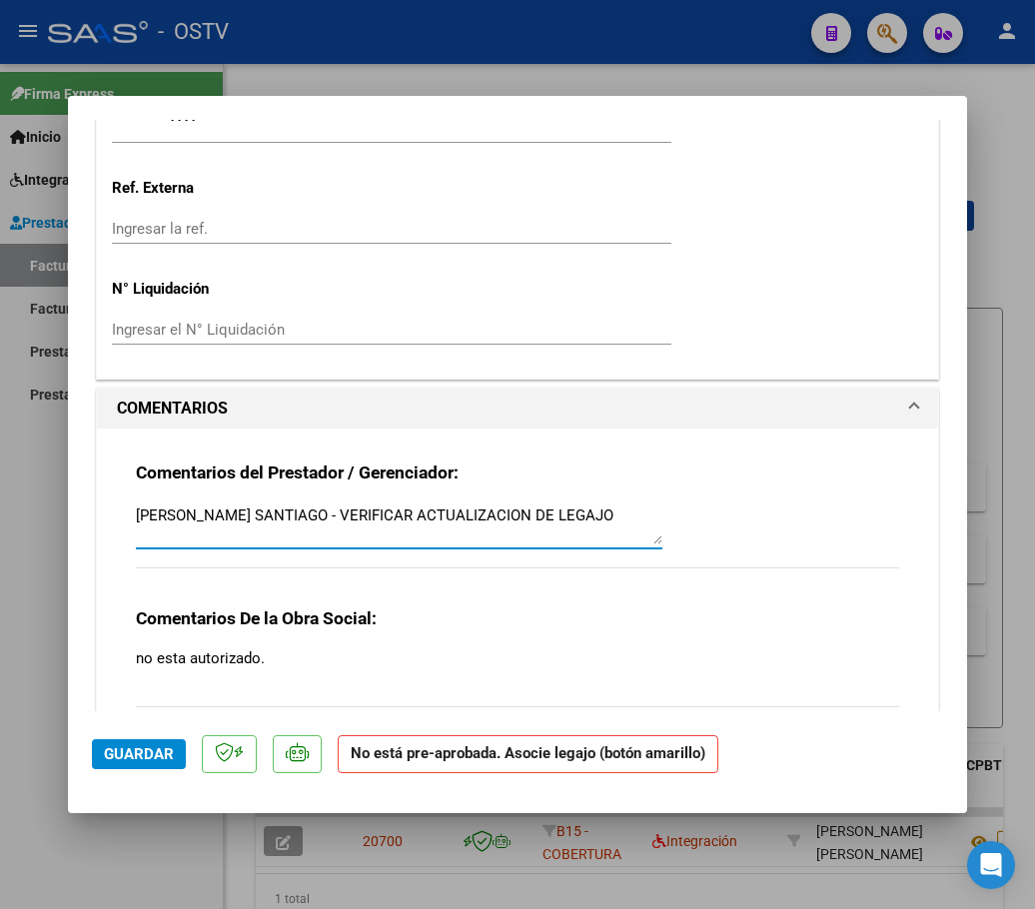
click at [328, 516] on textarea "PAGABURO SANTIAGO - VERIFICAR ACTUALIZACION DE LEGAJO" at bounding box center [399, 524] width 526 height 40
click at [119, 749] on span "Guardar" at bounding box center [139, 754] width 70 height 18
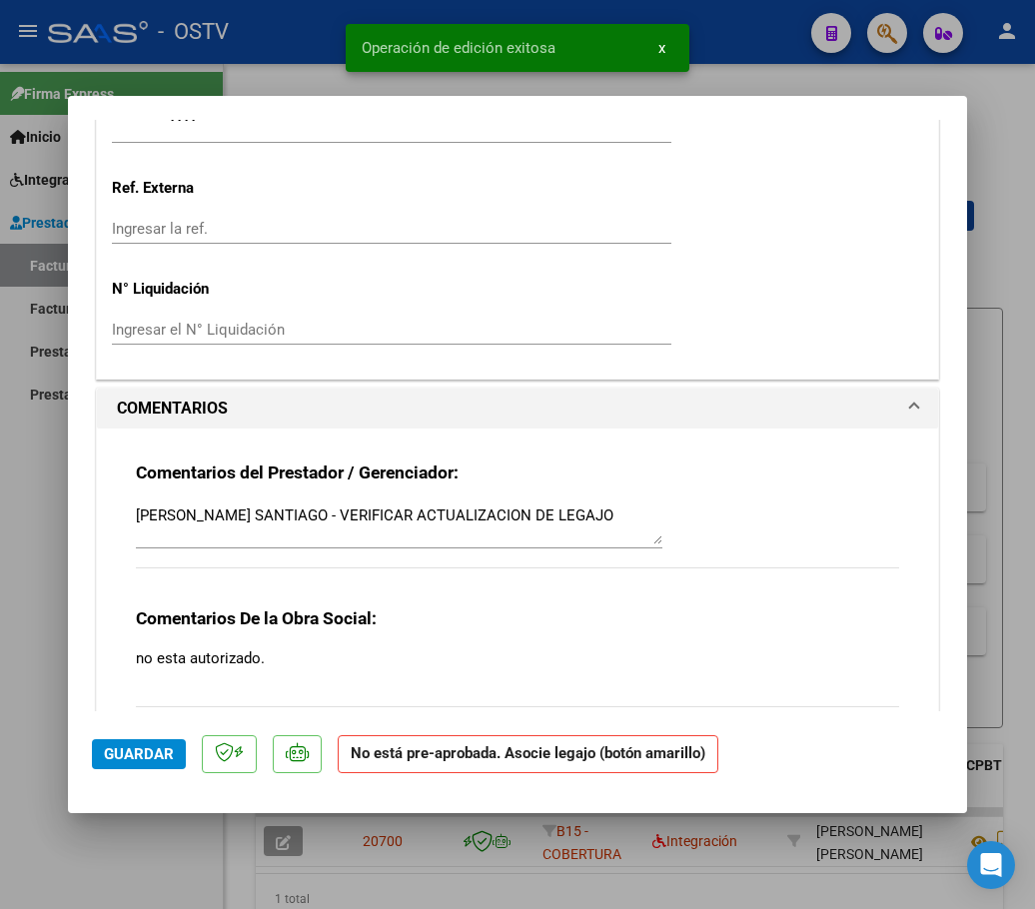
type input "$ 0,00"
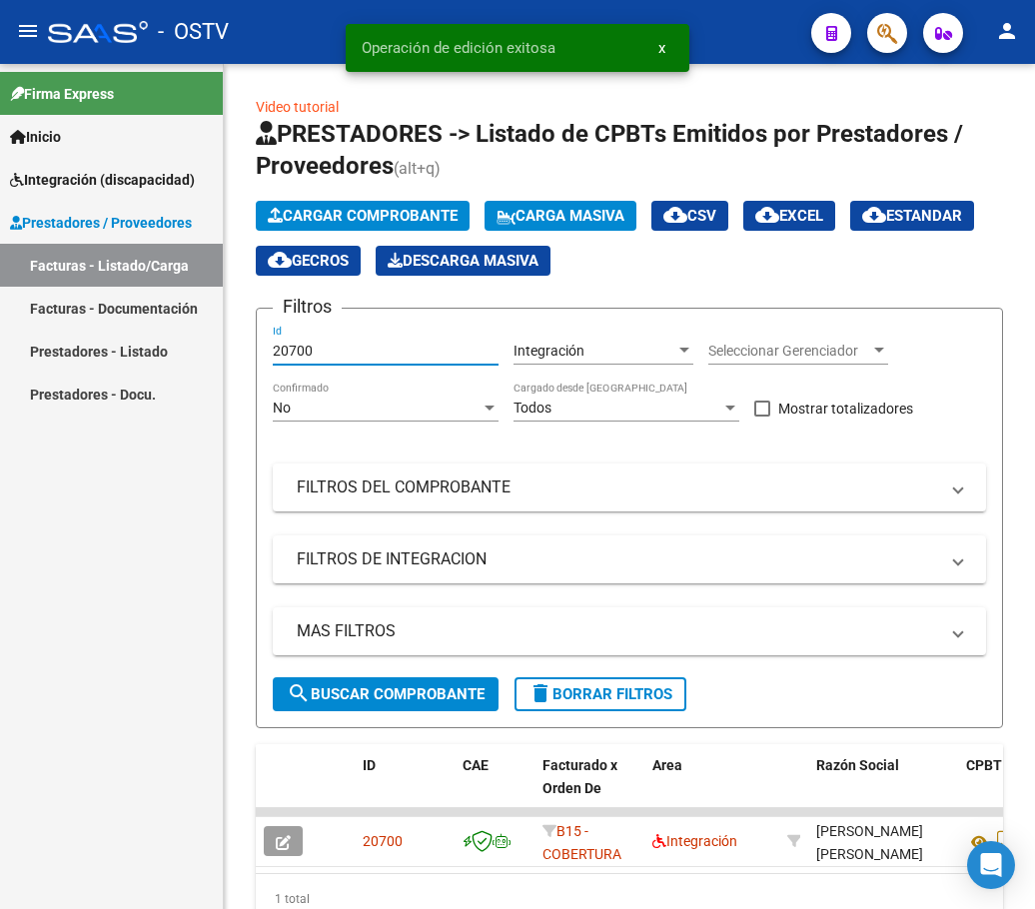
drag, startPoint x: 328, startPoint y: 357, endPoint x: 208, endPoint y: 361, distance: 119.9
click at [208, 361] on mat-sidenav-container "Firma Express Inicio Instructivos Contacto OS Integración (discapacidad) Certif…" at bounding box center [517, 486] width 1035 height 845
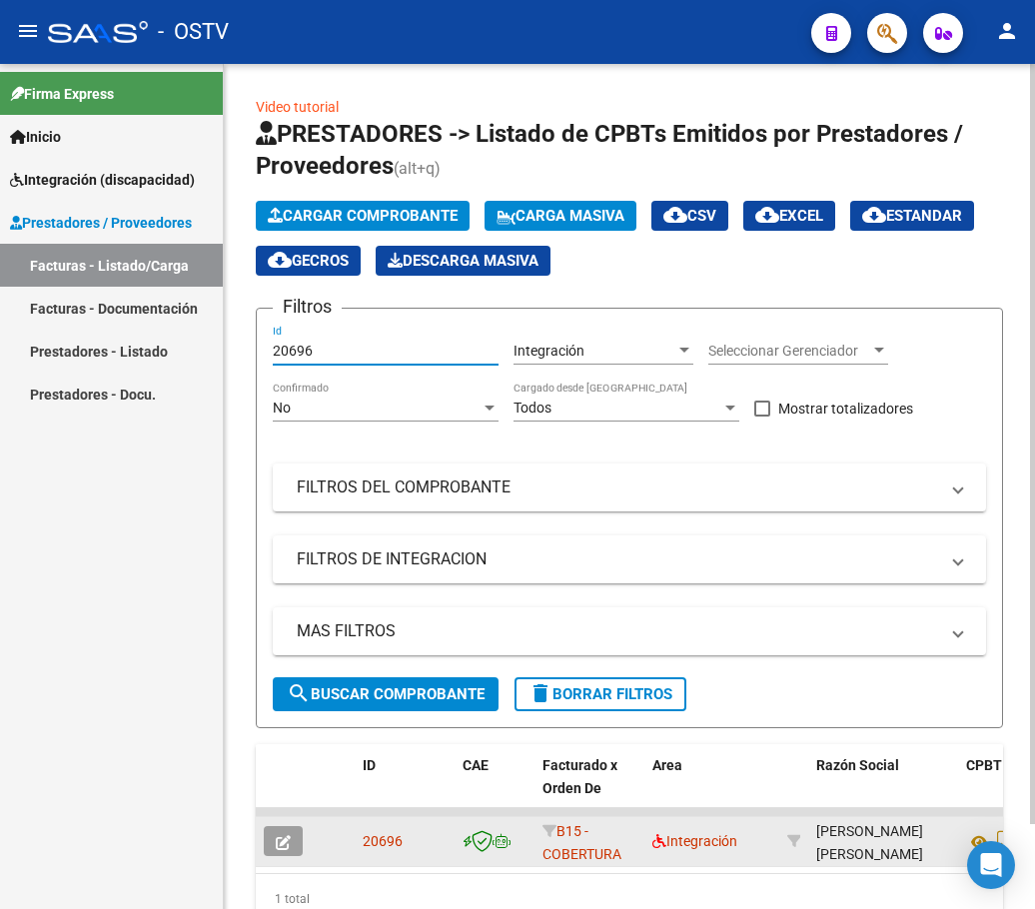
type input "20696"
click at [286, 829] on button "button" at bounding box center [283, 841] width 39 height 30
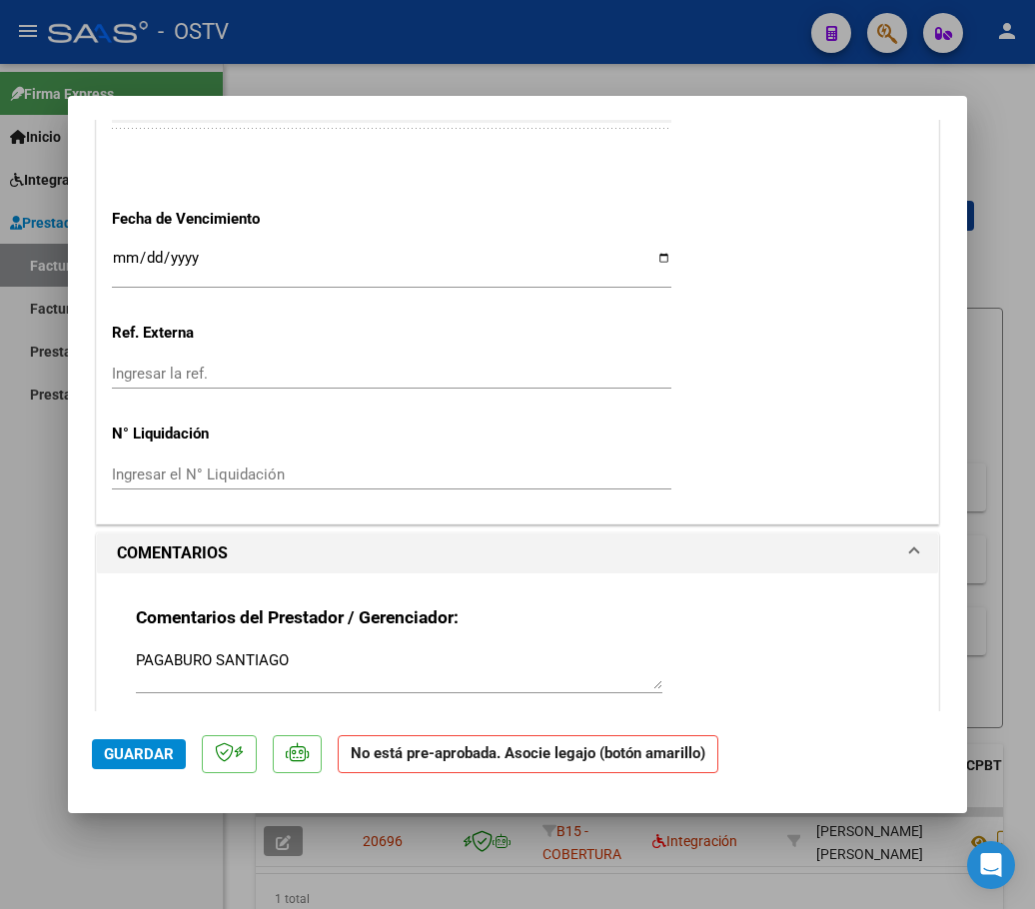
scroll to position [1498, 0]
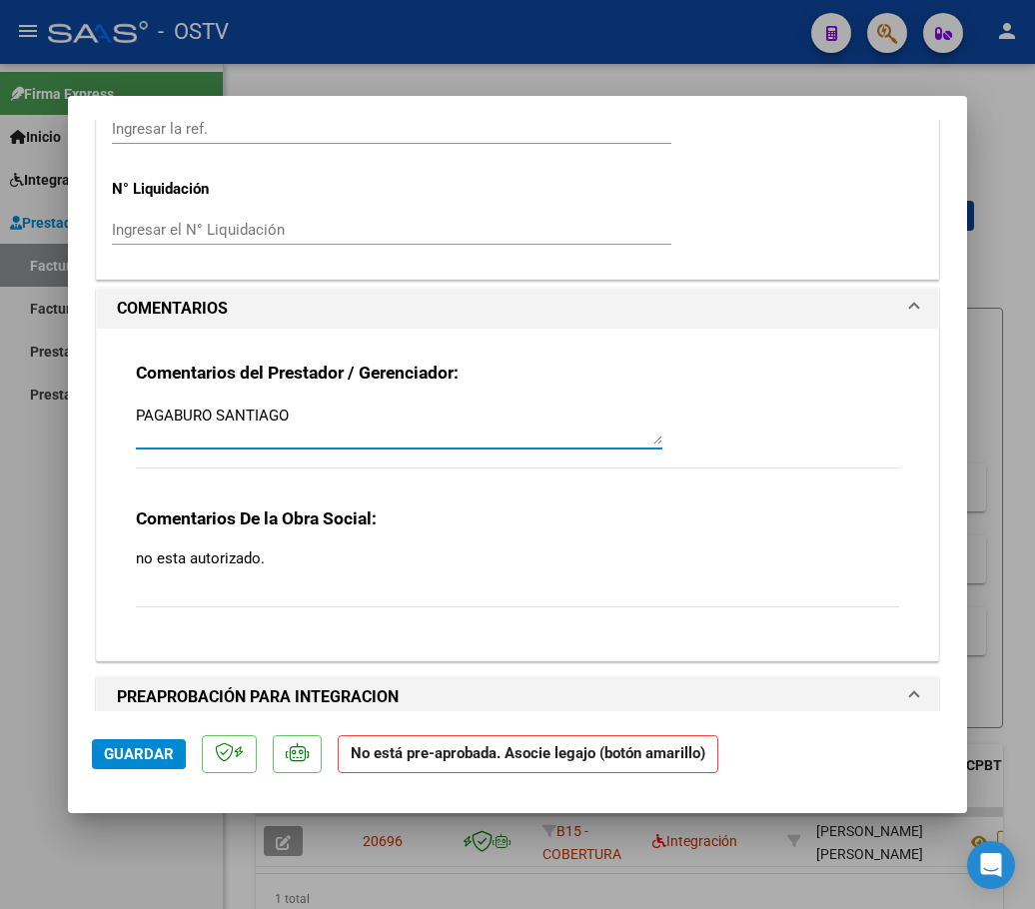
click at [320, 424] on textarea "PAGABURO SANTIAGO" at bounding box center [399, 425] width 526 height 40
type textarea "PAGABURO SANTIAGO - VERIFICAR ACTUALIZACION DE LEGAJO"
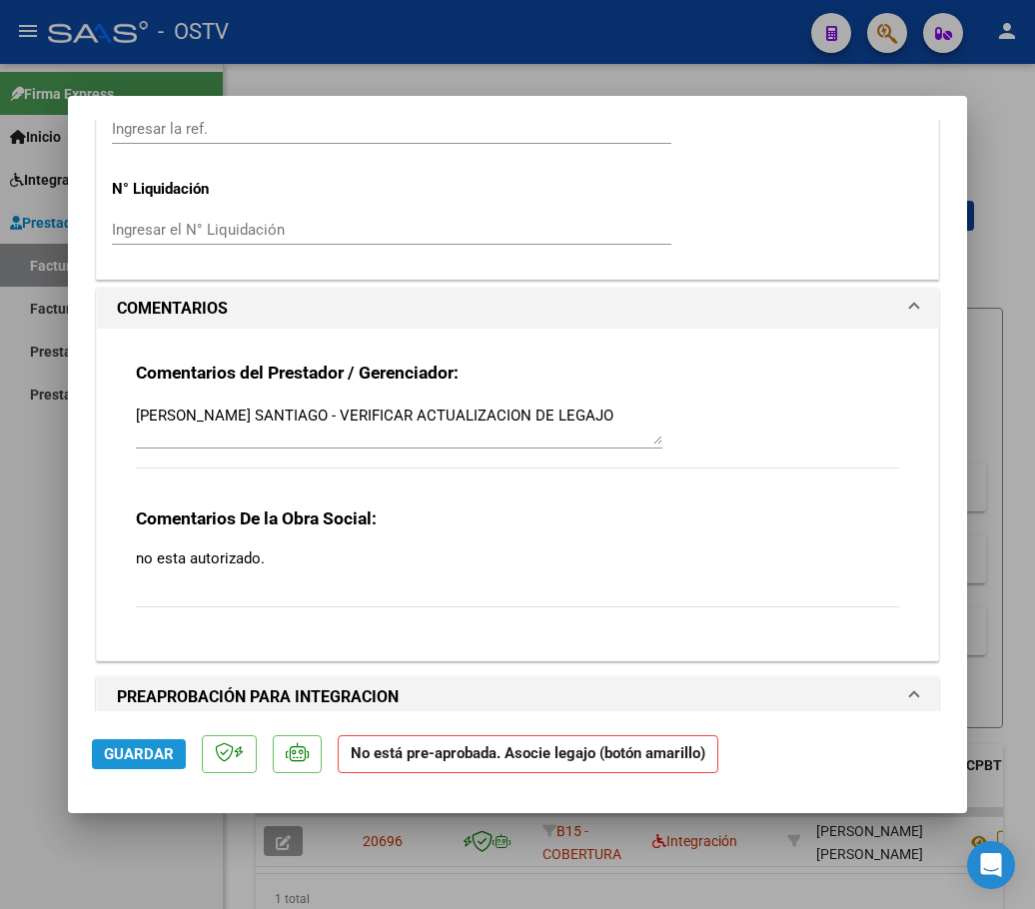
click at [128, 754] on span "Guardar" at bounding box center [139, 754] width 70 height 18
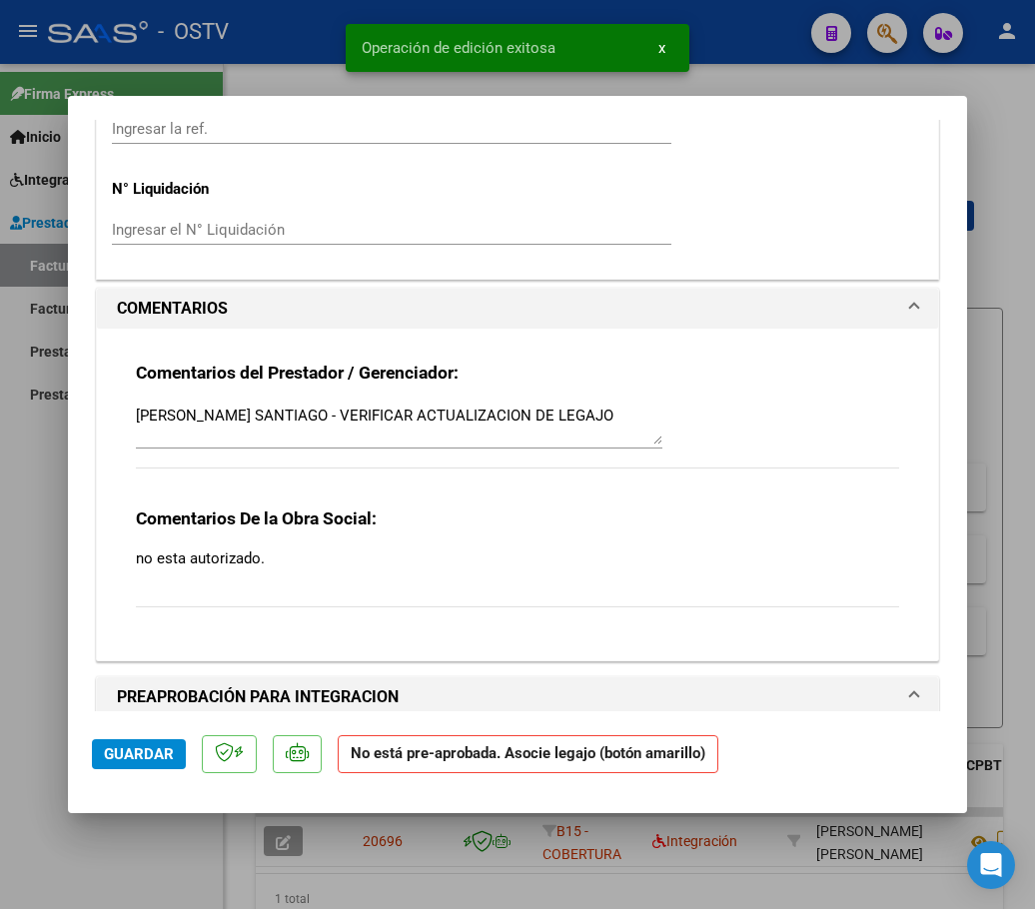
type input "$ 0,00"
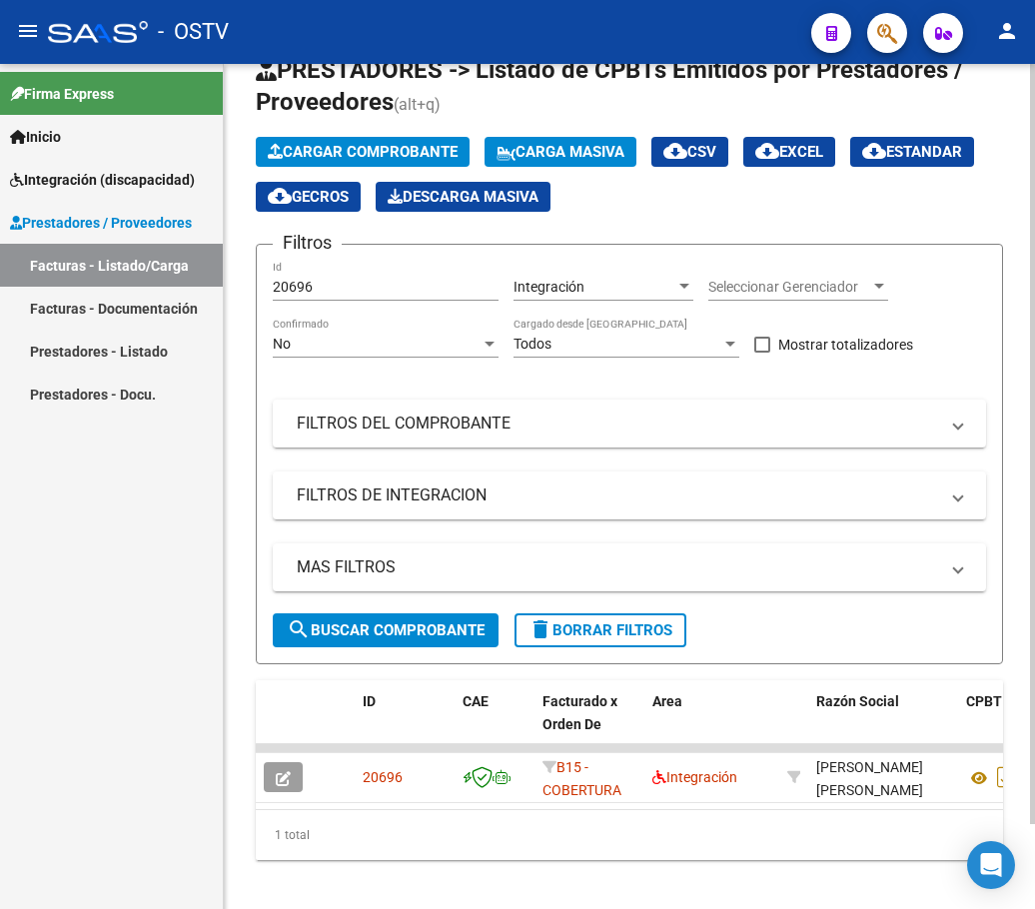
scroll to position [95, 0]
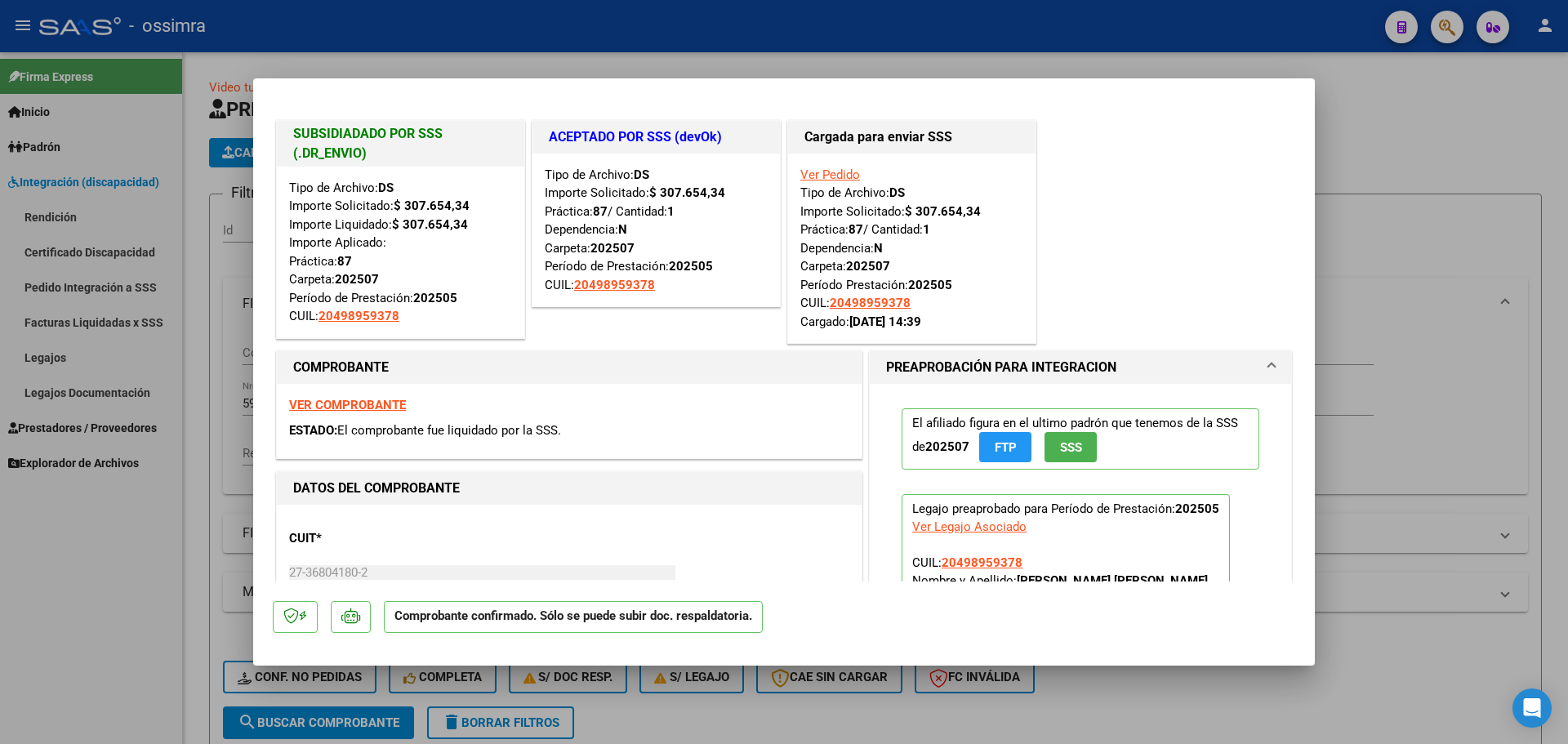
scroll to position [1132, 0]
